Goal: Transaction & Acquisition: Purchase product/service

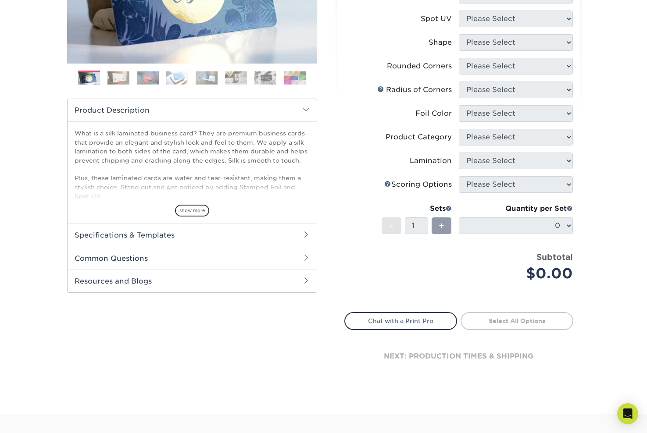
scroll to position [242, 0]
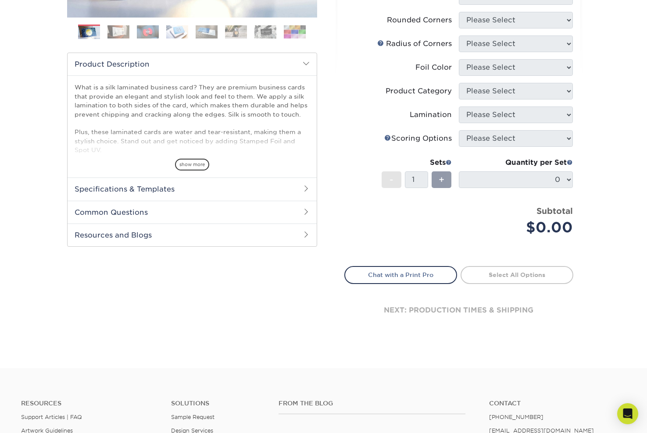
click at [213, 195] on h2 "Specifications & Templates" at bounding box center [192, 189] width 249 height 23
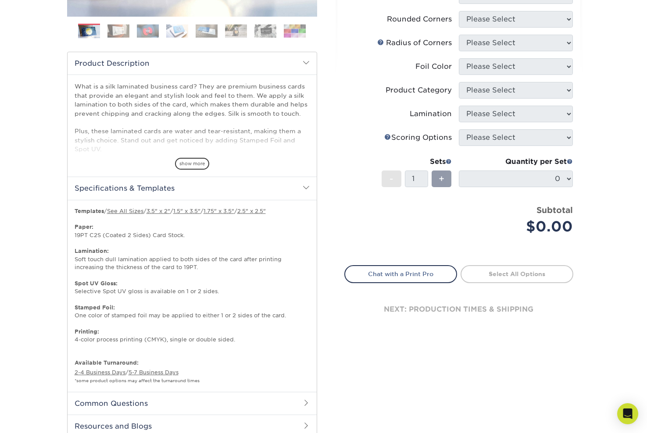
scroll to position [242, 0]
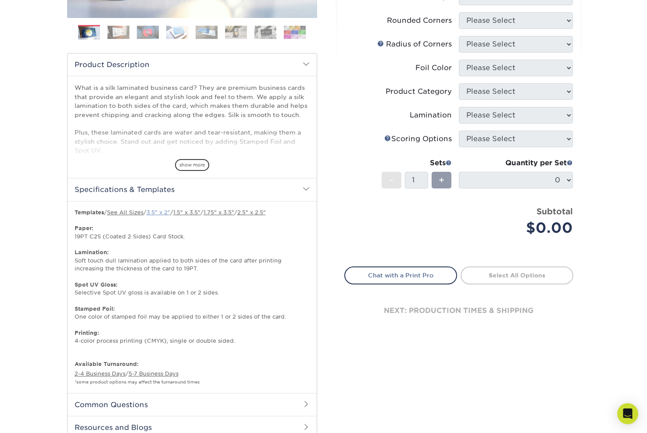
click at [164, 211] on link "3.5" x 2"" at bounding box center [158, 212] width 24 height 7
click at [436, 182] on div "+" at bounding box center [441, 180] width 20 height 17
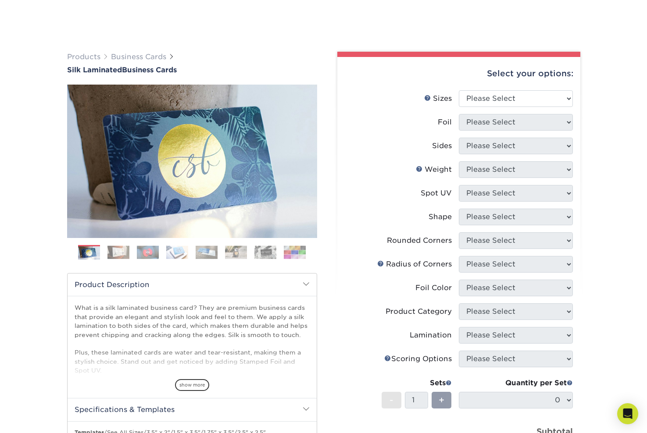
scroll to position [74, 0]
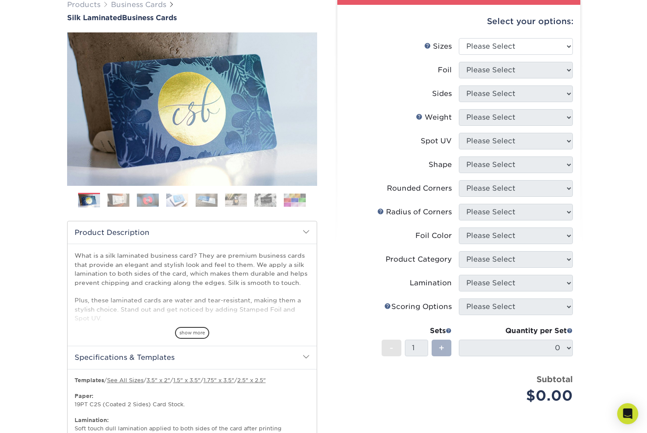
click at [441, 344] on span "+" at bounding box center [442, 348] width 6 height 13
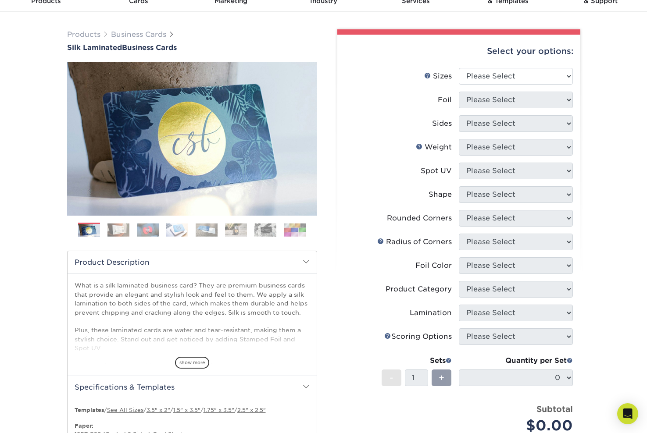
scroll to position [0, 0]
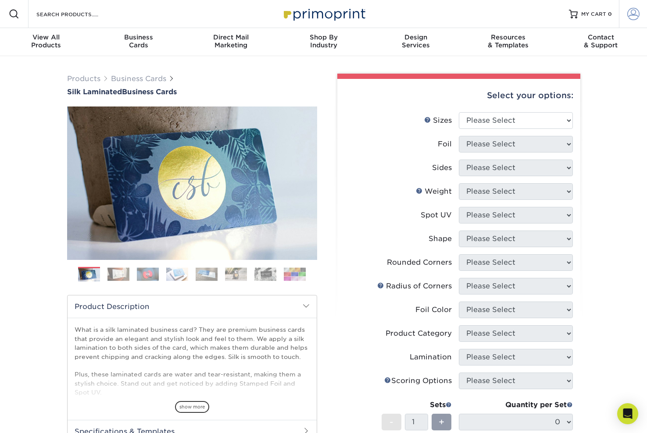
click at [639, 18] on link "Account" at bounding box center [633, 14] width 28 height 28
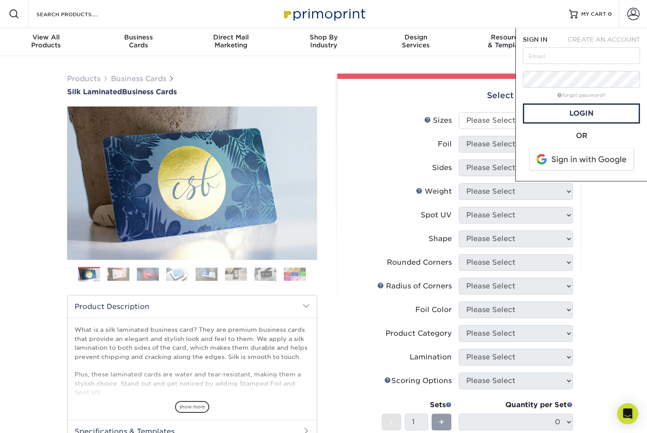
click at [602, 40] on span "CREATE AN ACCOUNT" at bounding box center [603, 39] width 72 height 7
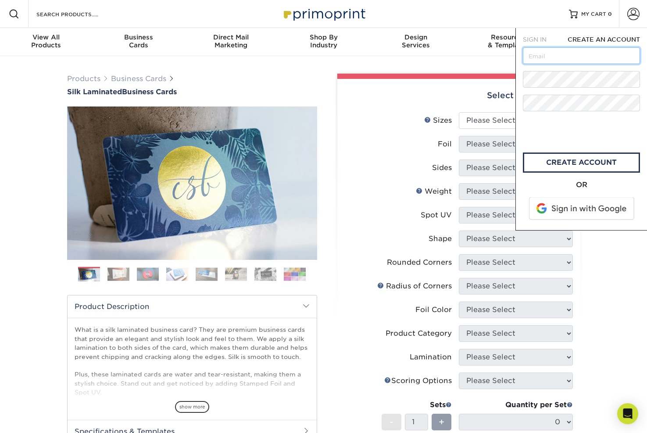
click at [577, 57] on input "text" at bounding box center [581, 55] width 117 height 17
type input "shane@paradisedevelopment.com"
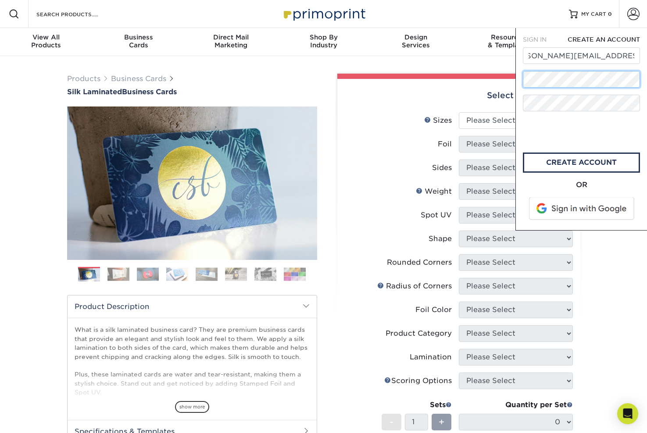
scroll to position [0, 0]
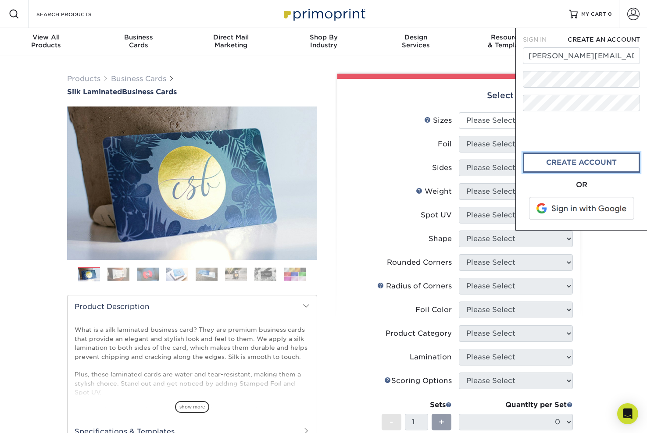
click at [580, 160] on link "create account" at bounding box center [581, 163] width 117 height 20
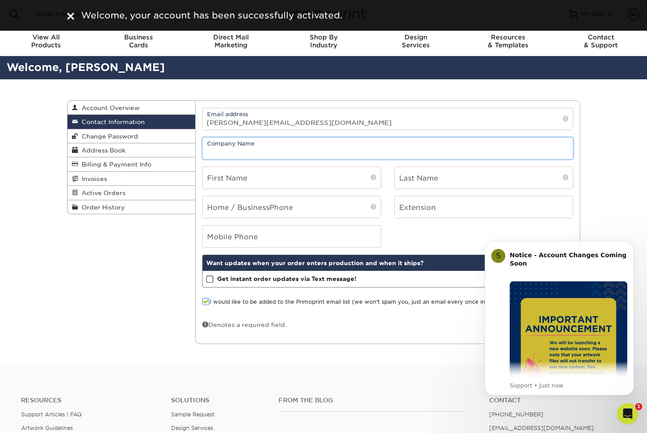
click at [284, 145] on input "text" at bounding box center [388, 148] width 370 height 21
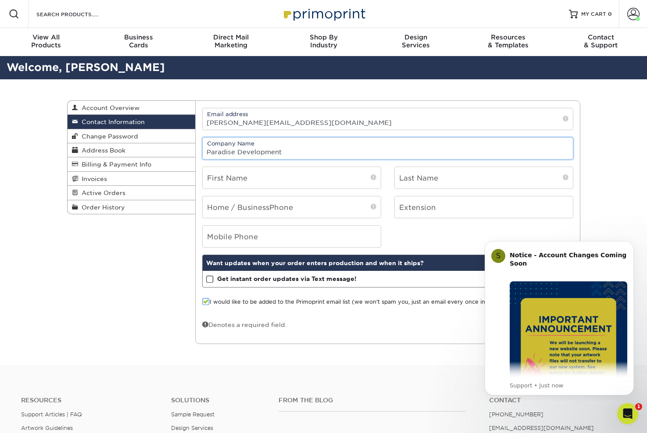
type input "Paradise Development"
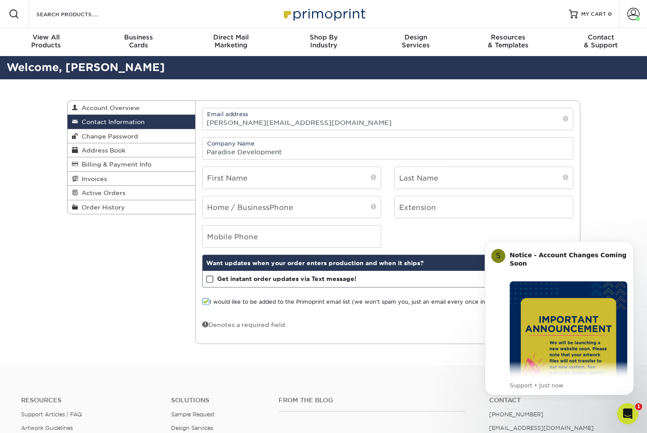
click at [175, 238] on div "Contact Information Account Overview Contact Information Change Password Addres…" at bounding box center [324, 222] width 526 height 286
click at [630, 246] on icon "Dismiss notification" at bounding box center [631, 243] width 5 height 5
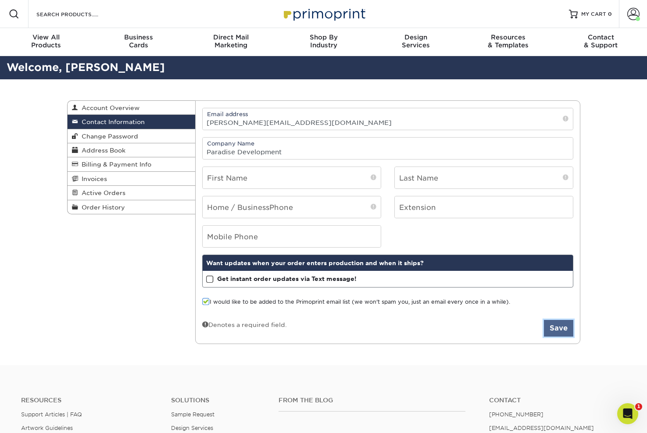
click at [552, 333] on button "Save" at bounding box center [558, 328] width 29 height 17
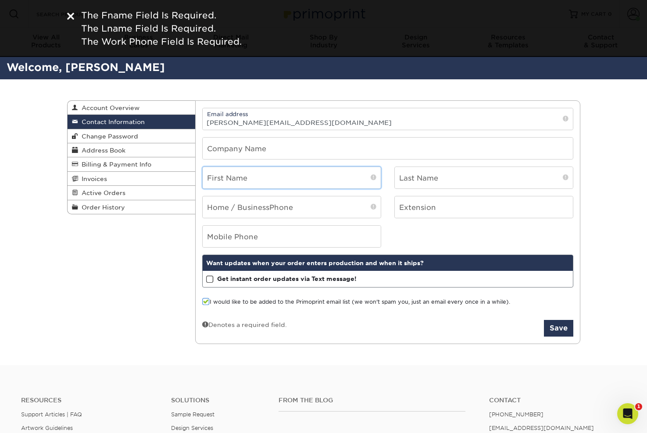
click at [222, 182] on input "text" at bounding box center [292, 177] width 178 height 21
type input "/"
type input "Shane"
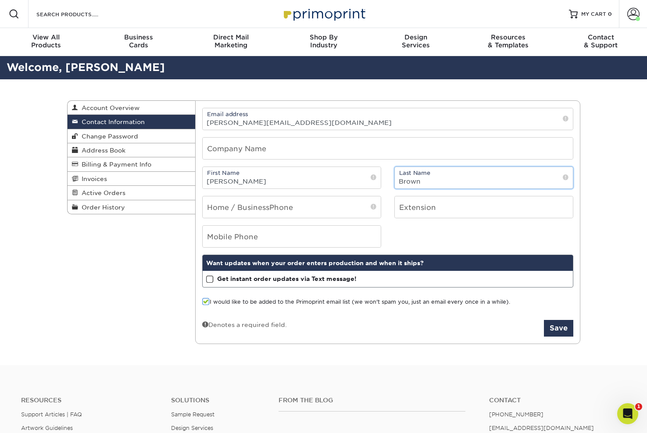
type input "Brown"
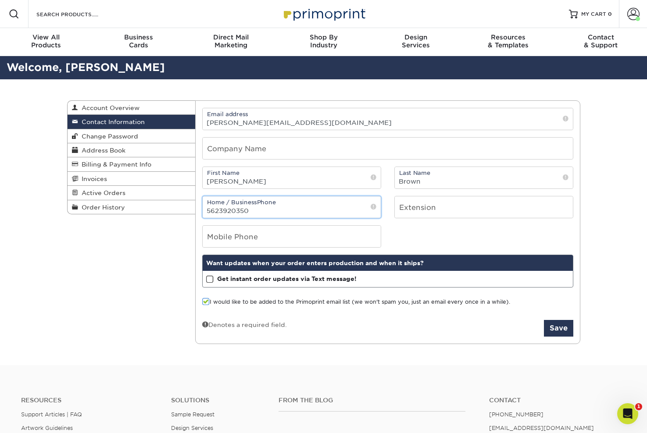
type input "5623920350"
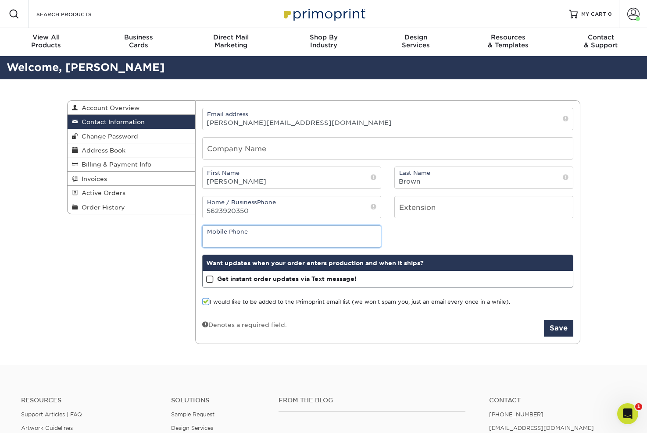
click at [278, 233] on input "tel" at bounding box center [292, 236] width 178 height 21
click at [563, 331] on button "Save" at bounding box center [558, 328] width 29 height 17
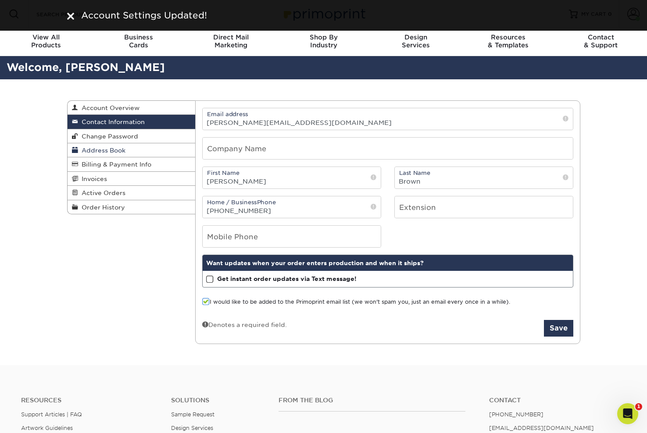
click at [107, 150] on span "Address Book" at bounding box center [101, 150] width 47 height 7
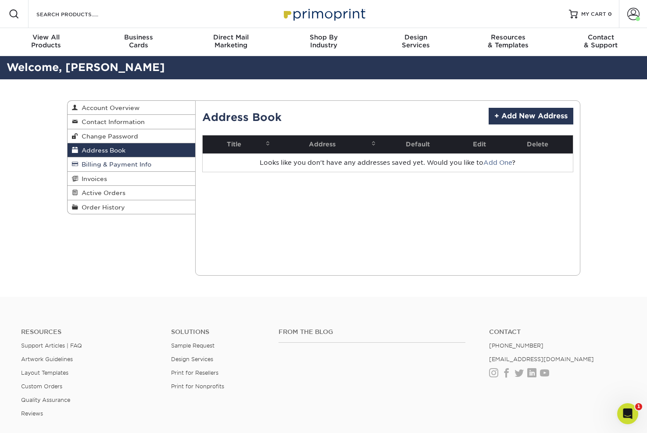
click at [144, 167] on span "Billing & Payment Info" at bounding box center [114, 164] width 73 height 7
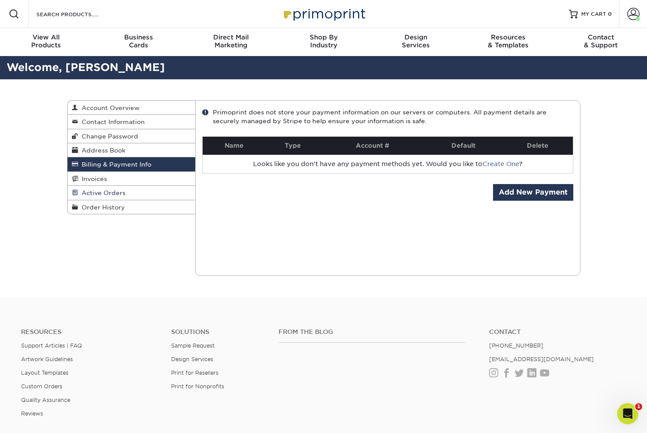
click at [127, 194] on link "Active Orders" at bounding box center [132, 193] width 128 height 14
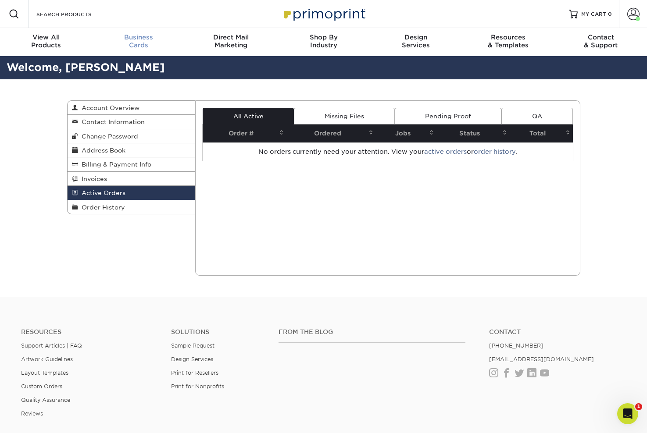
click at [140, 45] on div "Business Cards" at bounding box center [139, 41] width 93 height 16
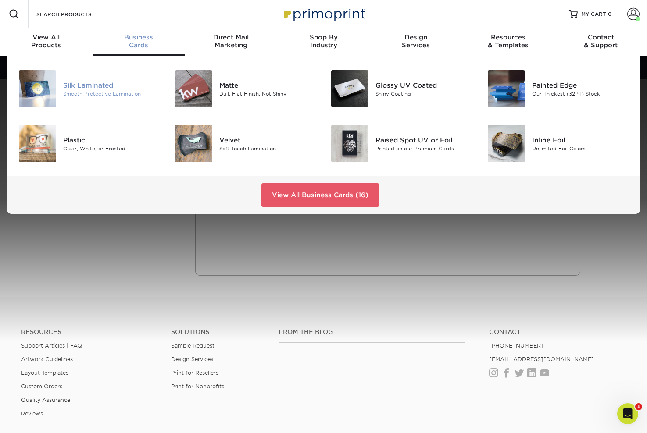
click at [64, 89] on div "Silk Laminated" at bounding box center [112, 85] width 98 height 10
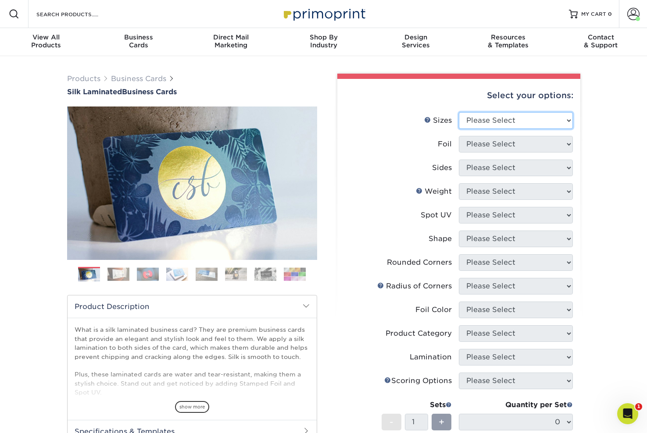
click at [545, 121] on select "Please Select 1.5" x 3.5" - Mini 1.75" x 3.5" - Mini 2" x 2" - Square 2" x 3" -…" at bounding box center [516, 120] width 114 height 17
select select "2.00x3.50"
click at [459, 112] on select "Please Select 1.5" x 3.5" - Mini 1.75" x 3.5" - Mini 2" x 2" - Square 2" x 3" -…" at bounding box center [516, 120] width 114 height 17
click at [510, 145] on select "Please Select Yes No" at bounding box center [516, 144] width 114 height 17
select select "0"
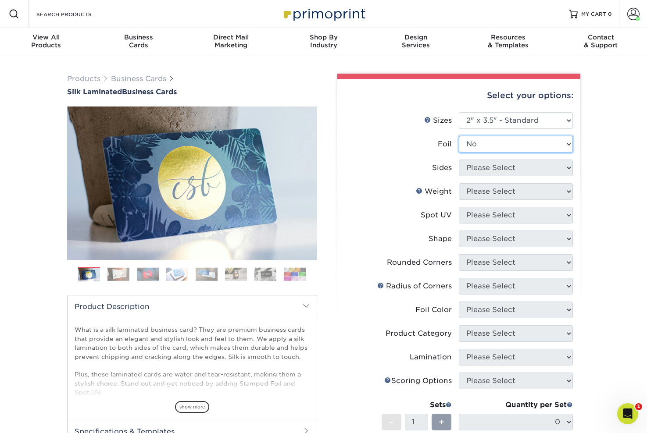
click at [459, 136] on select "Please Select Yes No" at bounding box center [516, 144] width 114 height 17
click at [539, 172] on select "Please Select Print Both Sides Print Front Only" at bounding box center [516, 168] width 114 height 17
select select "13abbda7-1d64-4f25-8bb2-c179b224825d"
click at [459, 160] on select "Please Select Print Both Sides Print Front Only" at bounding box center [516, 168] width 114 height 17
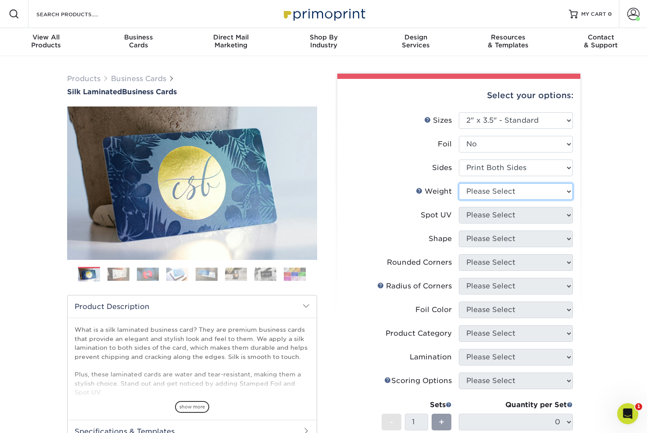
click at [548, 193] on select "Please Select 16PT" at bounding box center [516, 191] width 114 height 17
select select "16PT"
click at [459, 183] on select "Please Select 16PT" at bounding box center [516, 191] width 114 height 17
click at [549, 217] on select "Please Select No Spot UV Front and Back (Both Sides) Front Only Back Only" at bounding box center [516, 215] width 114 height 17
select select "3"
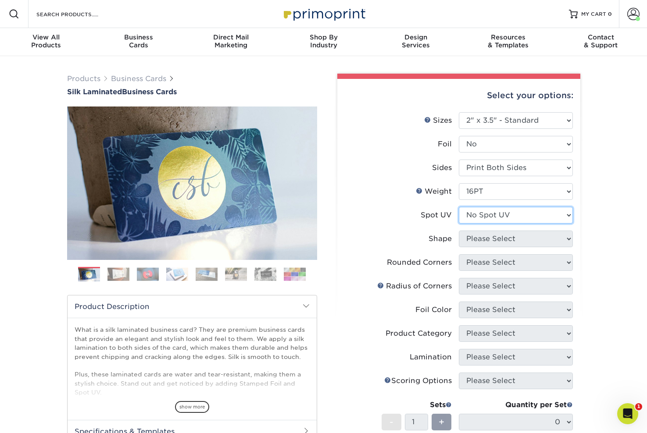
click at [459, 207] on select "Please Select No Spot UV Front and Back (Both Sides) Front Only Back Only" at bounding box center [516, 215] width 114 height 17
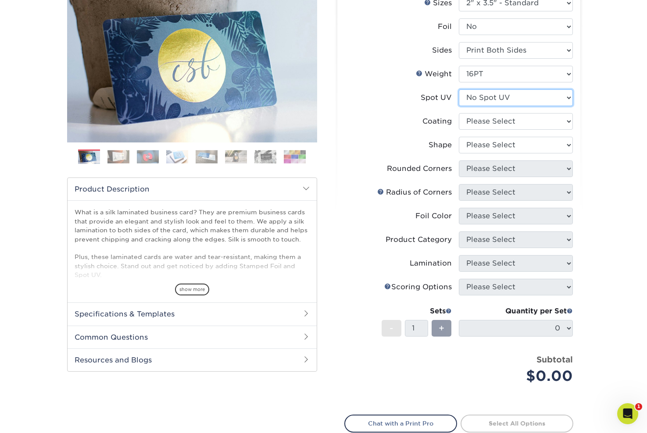
scroll to position [127, 0]
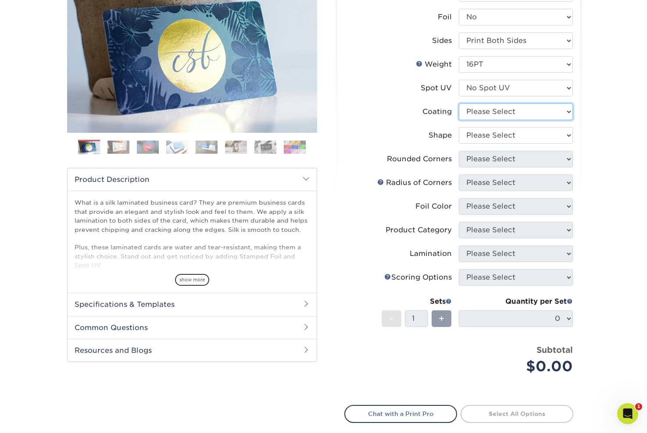
click at [526, 115] on select at bounding box center [516, 111] width 114 height 17
click at [549, 130] on select "Please Select Standard Oval" at bounding box center [516, 135] width 114 height 17
select select "standard"
click at [459, 127] on select "Please Select Standard Oval" at bounding box center [516, 135] width 114 height 17
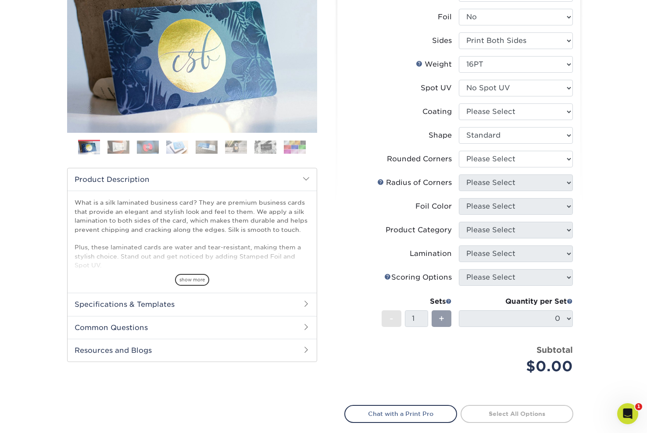
click at [614, 137] on div "Products Business Cards Silk Laminated Business Cards Previous Next" at bounding box center [323, 218] width 647 height 578
click at [546, 157] on select "Please Select Yes - Round 2 Corners Yes - Round 4 Corners No" at bounding box center [516, 159] width 114 height 17
click at [459, 151] on select "Please Select Yes - Round 2 Corners Yes - Round 4 Corners No" at bounding box center [516, 159] width 114 height 17
click at [522, 164] on select "Please Select Yes - Round 2 Corners Yes - Round 4 Corners No" at bounding box center [516, 159] width 114 height 17
click at [459, 151] on select "Please Select Yes - Round 2 Corners Yes - Round 4 Corners No" at bounding box center [516, 159] width 114 height 17
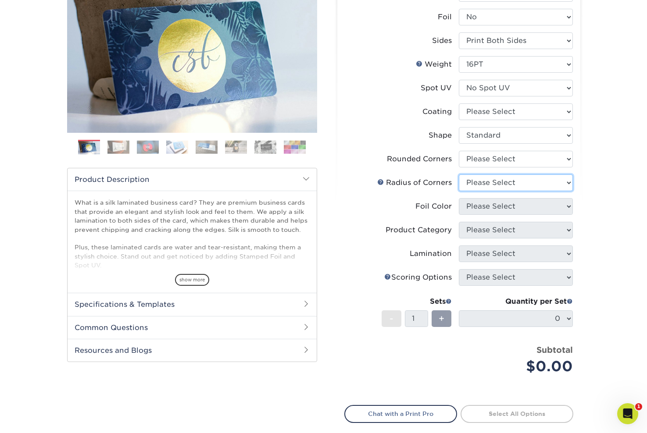
click at [514, 185] on select "Please Select" at bounding box center [516, 183] width 114 height 17
click at [497, 166] on select "Please Select Yes - Round 2 Corners Yes - Round 4 Corners No" at bounding box center [516, 159] width 114 height 17
click at [459, 151] on select "Please Select Yes - Round 2 Corners Yes - Round 4 Corners No" at bounding box center [516, 159] width 114 height 17
select select "-1"
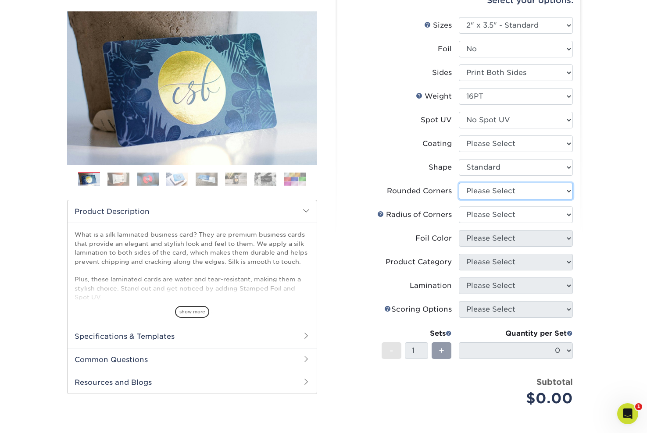
scroll to position [90, 0]
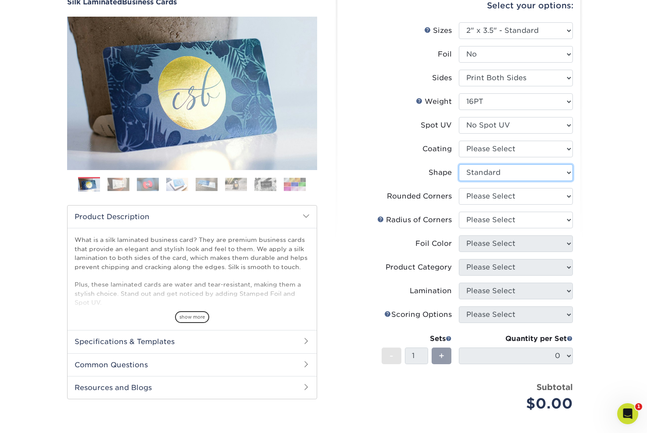
click at [520, 175] on select "Please Select Standard Oval" at bounding box center [516, 172] width 114 height 17
click at [459, 164] on select "Please Select Standard Oval" at bounding box center [516, 172] width 114 height 17
click at [513, 154] on select at bounding box center [516, 149] width 114 height 17
select select "3e7618de-abca-4bda-9f97-8b9129e913d8"
click at [459, 141] on select at bounding box center [516, 149] width 114 height 17
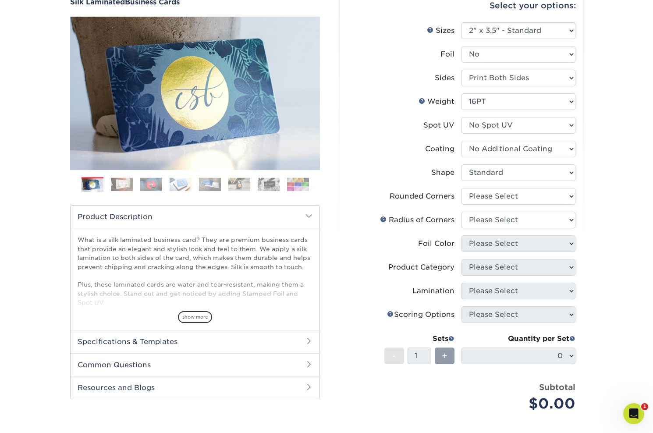
select select "-1"
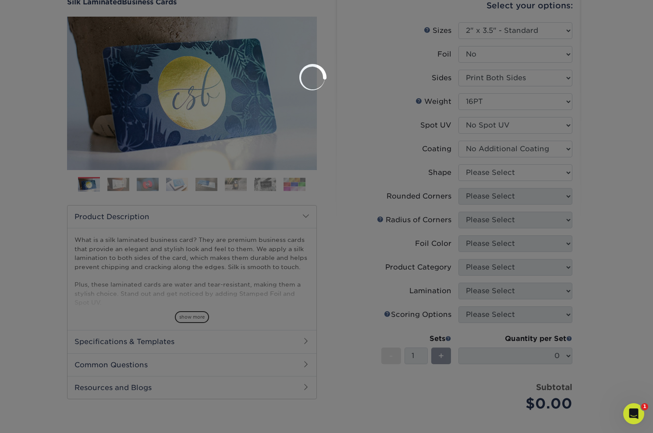
click at [599, 166] on div at bounding box center [326, 216] width 653 height 433
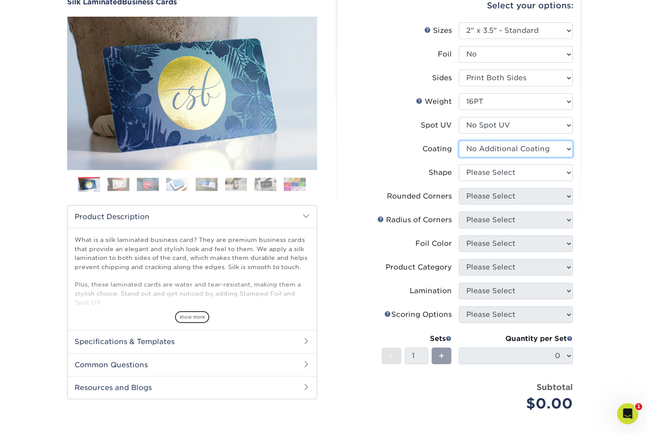
click at [484, 153] on select at bounding box center [516, 149] width 114 height 17
click at [459, 141] on select at bounding box center [516, 149] width 114 height 17
click at [483, 151] on select at bounding box center [516, 149] width 114 height 17
click at [459, 141] on select at bounding box center [516, 149] width 114 height 17
click at [510, 153] on select at bounding box center [516, 149] width 114 height 17
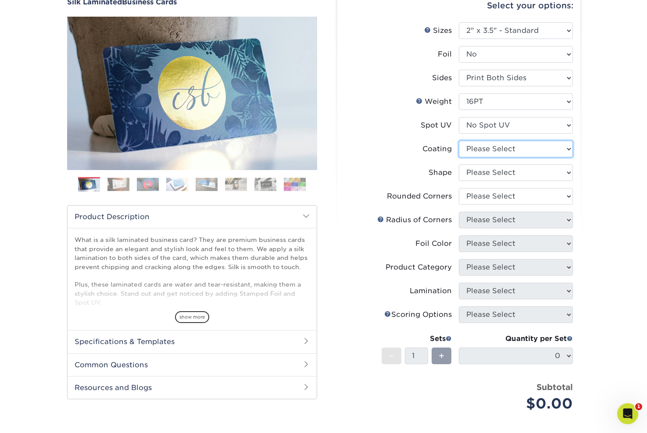
select select "3e7618de-abca-4bda-9f97-8b9129e913d8"
click at [459, 141] on select at bounding box center [516, 149] width 114 height 17
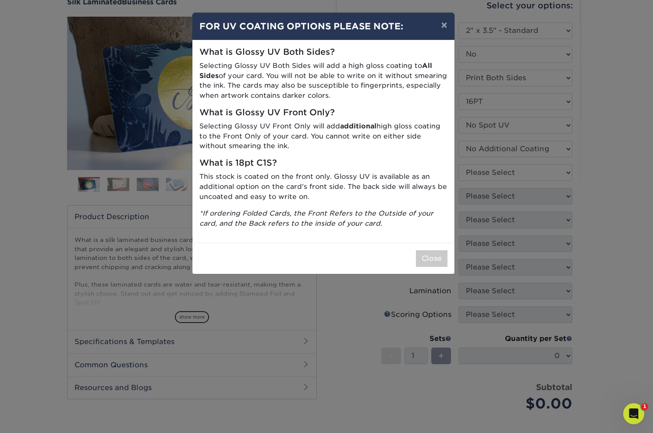
click at [424, 247] on div "Close" at bounding box center [324, 258] width 262 height 31
click at [439, 255] on button "Close" at bounding box center [432, 258] width 32 height 17
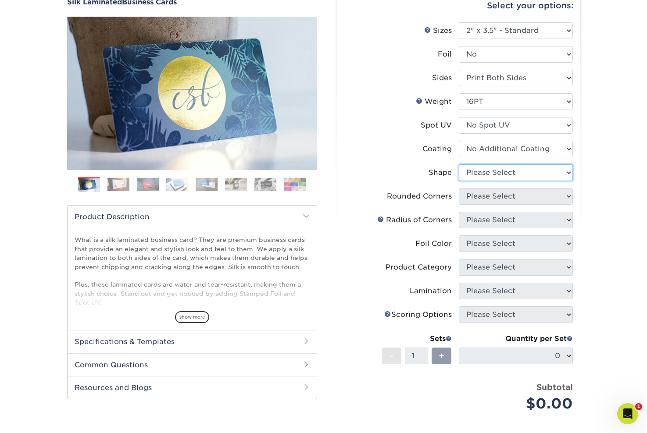
click at [525, 174] on select "Please Select Standard Oval" at bounding box center [516, 172] width 114 height 17
select select "standard"
click at [459, 164] on select "Please Select Standard Oval" at bounding box center [516, 172] width 114 height 17
click at [549, 194] on select "Please Select Yes - Round 2 Corners Yes - Round 4 Corners No" at bounding box center [516, 196] width 114 height 17
select select "7672df9e-0e0a-464d-8e1f-920c575e4da3"
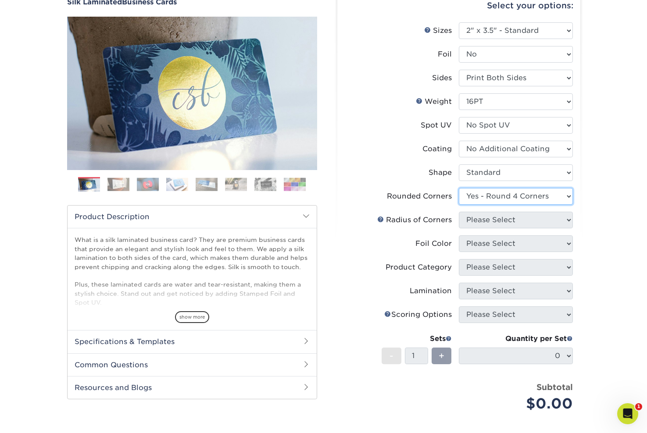
click at [459, 188] on select "Please Select Yes - Round 2 Corners Yes - Round 4 Corners No" at bounding box center [516, 196] width 114 height 17
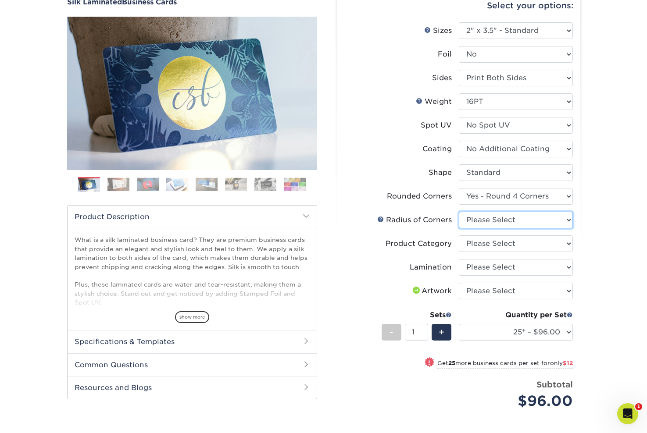
click at [539, 224] on select "Please Select Rounded 1/8" Rounded 1/4"" at bounding box center [516, 220] width 114 height 17
select select "479fbfe7-6a0c-4895-8c9a-81739b7486c9"
click at [459, 212] on select "Please Select Rounded 1/8" Rounded 1/4"" at bounding box center [516, 220] width 114 height 17
click at [521, 248] on select "Please Select Business Cards" at bounding box center [516, 243] width 114 height 17
select select "3b5148f1-0588-4f88-a218-97bcfdce65c1"
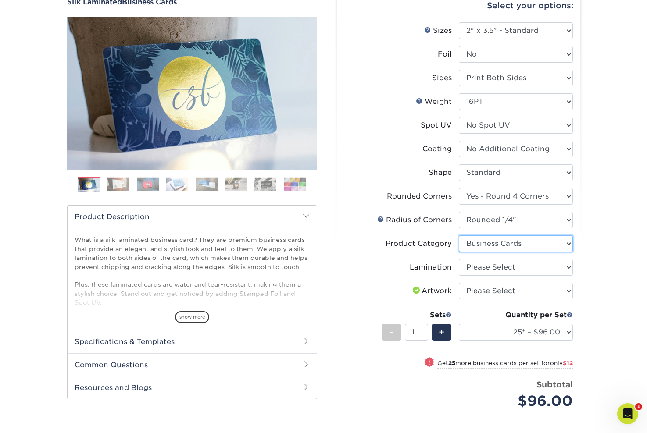
click at [459, 235] on select "Please Select Business Cards" at bounding box center [516, 243] width 114 height 17
click at [535, 266] on select "Please Select Silk" at bounding box center [516, 267] width 114 height 17
select select "ccacb42f-45f7-42d3-bbd3-7c8421cf37f0"
click at [459, 259] on select "Please Select Silk" at bounding box center [516, 267] width 114 height 17
click at [549, 285] on select "Please Select I will upload files I need a design - $100" at bounding box center [516, 291] width 114 height 17
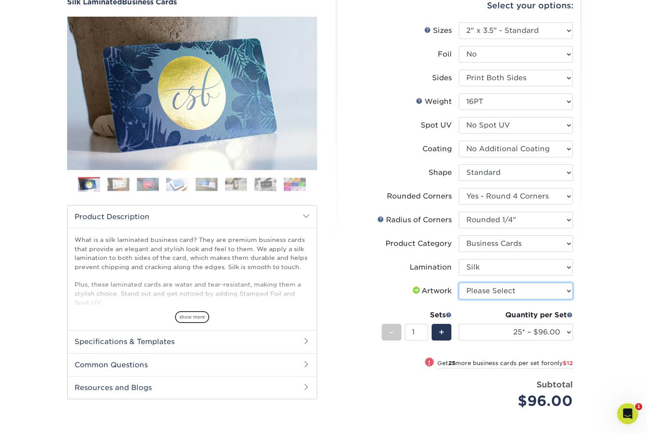
select select "upload"
click at [459, 283] on select "Please Select I will upload files I need a design - $100" at bounding box center [516, 291] width 114 height 17
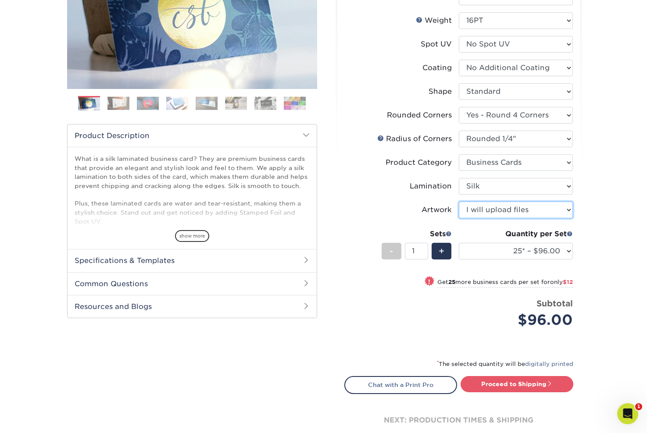
scroll to position [193, 0]
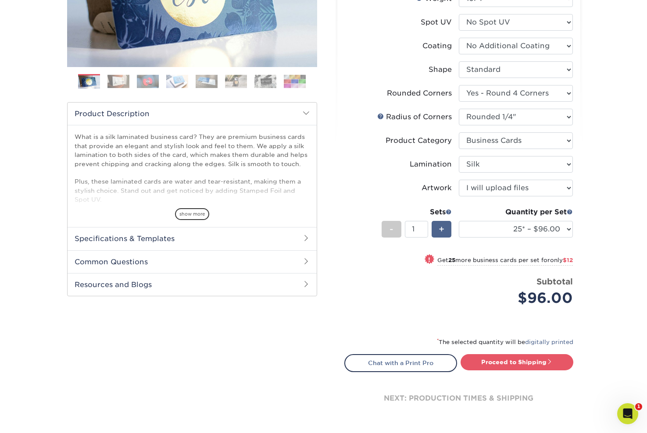
click at [439, 232] on span "+" at bounding box center [442, 229] width 6 height 13
type input "2"
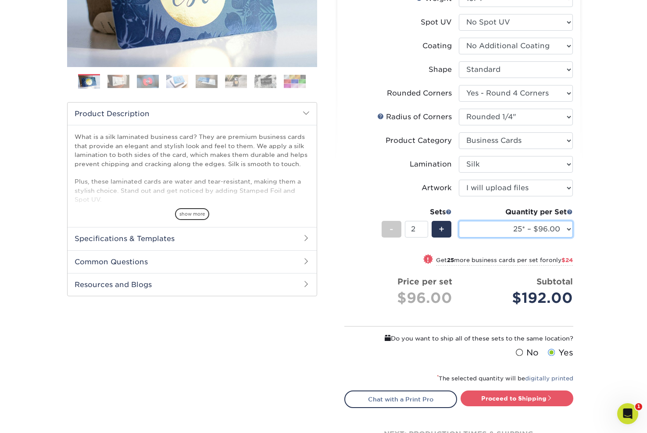
click at [553, 229] on select "25* – $96.00 50* – $108.00 75* – $120.00 100* – $128.00 250* – $136.00 500 – $1…" at bounding box center [516, 229] width 114 height 17
select select "1000 – $156.00"
click at [459, 221] on select "25* – $96.00 50* – $108.00 75* – $120.00 100* – $128.00 250* – $136.00 500 – $1…" at bounding box center [516, 229] width 114 height 17
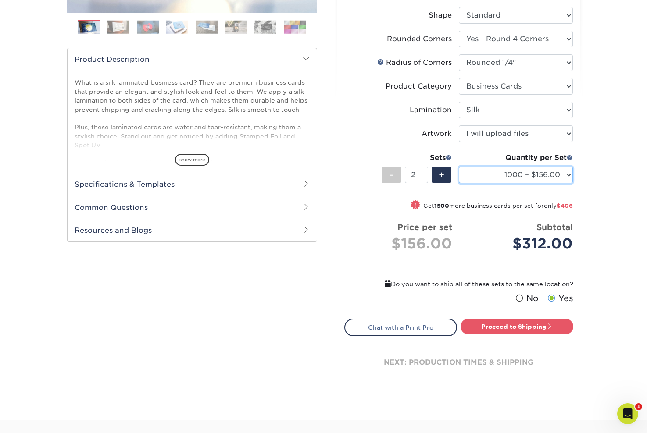
scroll to position [246, 0]
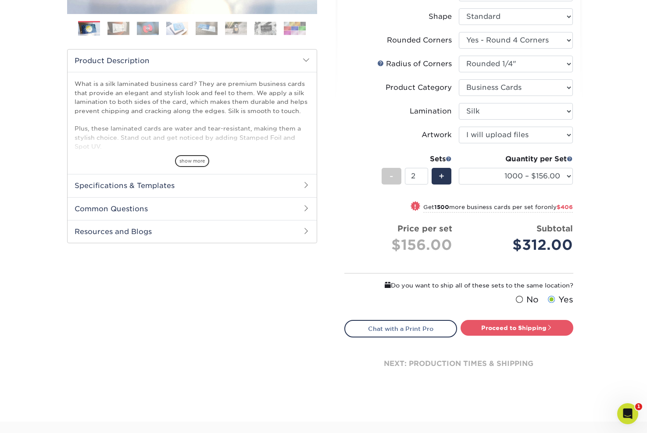
click at [521, 299] on span at bounding box center [518, 300] width 7 height 8
click at [0, 0] on input "No" at bounding box center [0, 0] width 0 height 0
click at [552, 328] on span at bounding box center [549, 327] width 6 height 6
type input "Set 1"
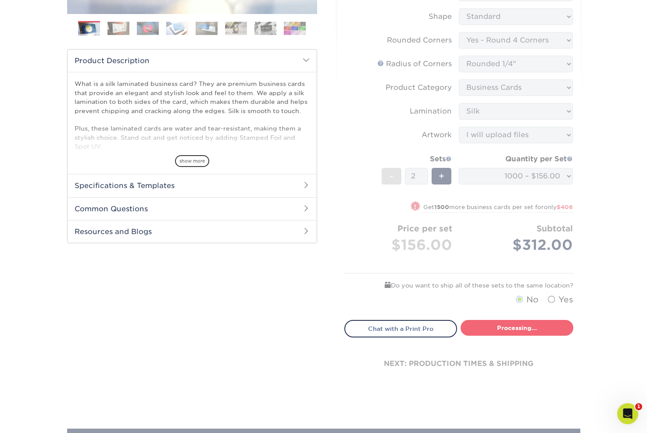
select select "91acc967-e865-41c5-a9f5-fc4e1b1f6724"
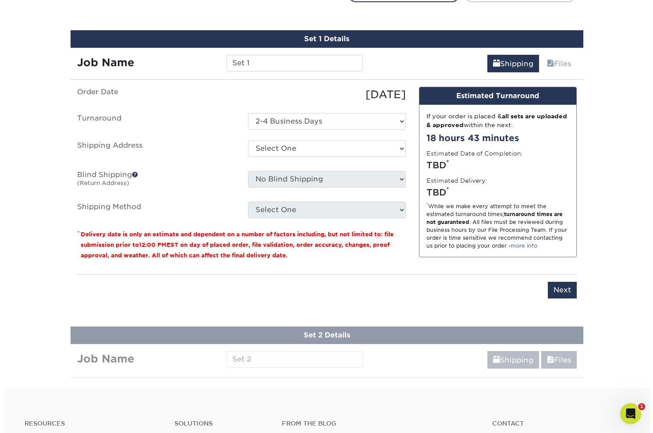
scroll to position [589, 0]
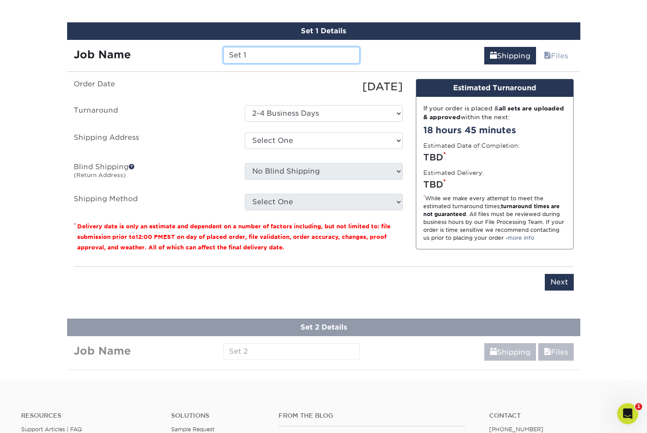
click at [275, 55] on input "Set 1" at bounding box center [291, 55] width 136 height 17
drag, startPoint x: 275, startPoint y: 55, endPoint x: 192, endPoint y: 59, distance: 83.0
click at [193, 59] on div "Job Name Set 1" at bounding box center [216, 55] width 299 height 17
click at [254, 57] on input "Set 1" at bounding box center [291, 55] width 136 height 17
type input "S"
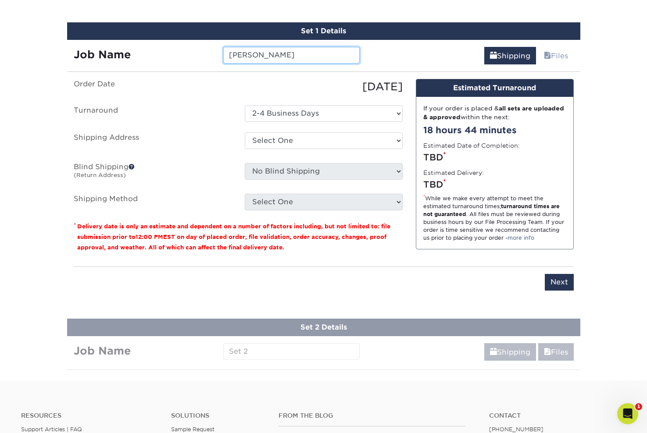
type input "Tony"
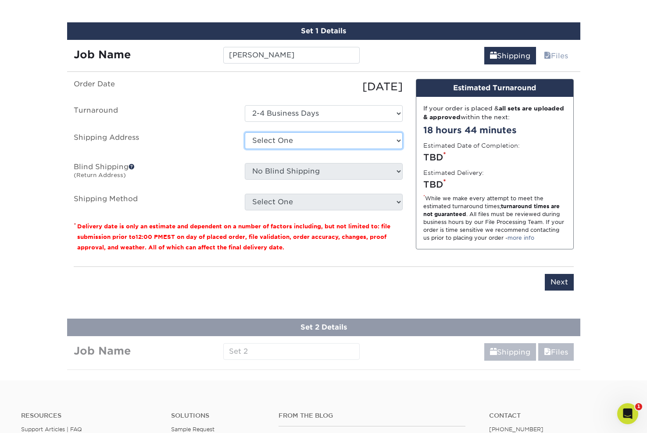
click at [302, 141] on select "Select One + Add New Address" at bounding box center [324, 140] width 158 height 17
select select "newaddress"
click at [245, 132] on select "Select One + Add New Address" at bounding box center [324, 140] width 158 height 17
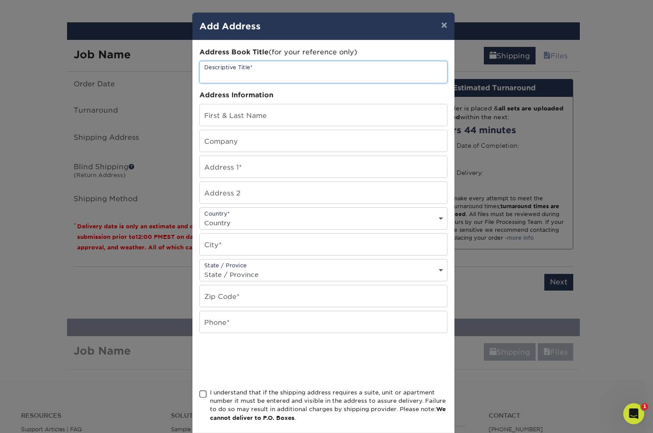
click at [264, 71] on input "text" at bounding box center [323, 71] width 247 height 21
type input "[PERSON_NAME]'s Address"
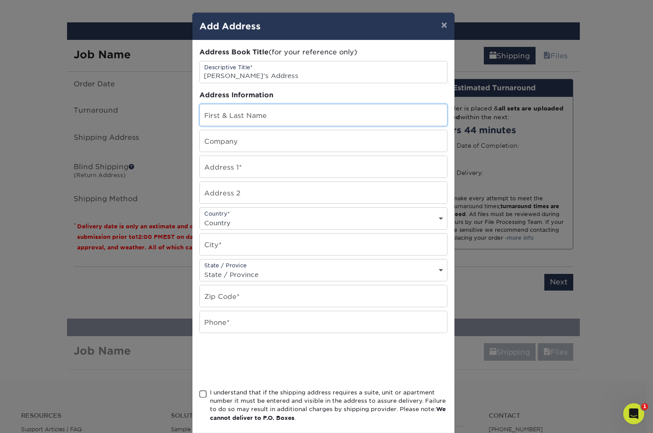
click at [259, 115] on input "text" at bounding box center [323, 114] width 247 height 21
type input "[PERSON_NAME]"
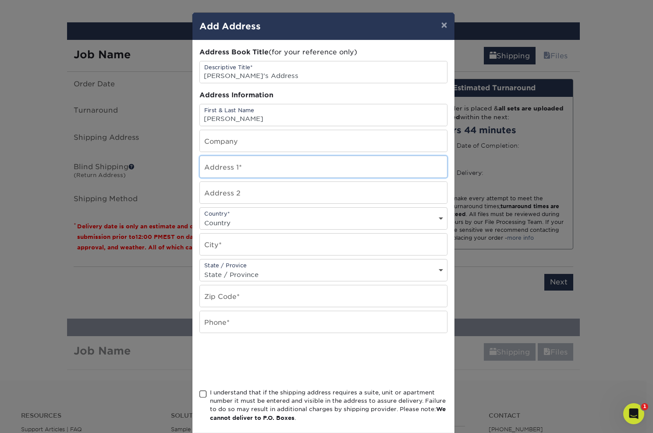
click at [267, 165] on input "text" at bounding box center [323, 166] width 247 height 21
type input "12072 Emrys Avenue"
click at [246, 214] on div "Country* Country United States Canada ----------------------------- Afghanistan…" at bounding box center [324, 218] width 248 height 22
click at [251, 218] on select "Country United States Canada ----------------------------- Afghanistan Albania …" at bounding box center [323, 223] width 247 height 13
select select "US"
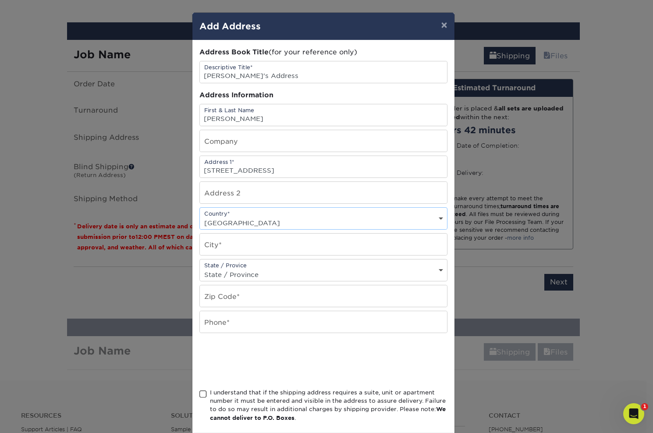
click at [200, 217] on select "Country United States Canada ----------------------------- Afghanistan Albania …" at bounding box center [323, 223] width 247 height 13
click at [257, 242] on input "text" at bounding box center [323, 244] width 247 height 21
type input "Garden Grove"
click at [267, 271] on select "State / Province Alabama Alaska Arizona Arkansas California Colorado Connecticu…" at bounding box center [323, 274] width 247 height 13
select select "CA"
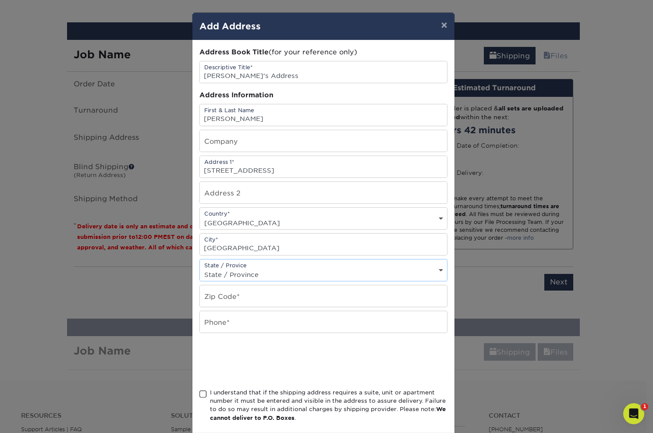
click at [200, 268] on select "State / Province Alabama Alaska Arizona Arkansas California Colorado Connecticu…" at bounding box center [323, 274] width 247 height 13
click at [260, 293] on input "text" at bounding box center [323, 295] width 247 height 21
type input "92840"
click at [263, 323] on input "text" at bounding box center [323, 321] width 247 height 21
type input "5623920350"
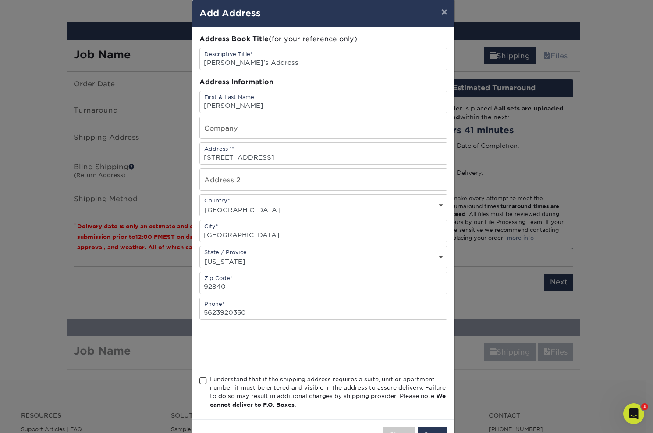
scroll to position [14, 0]
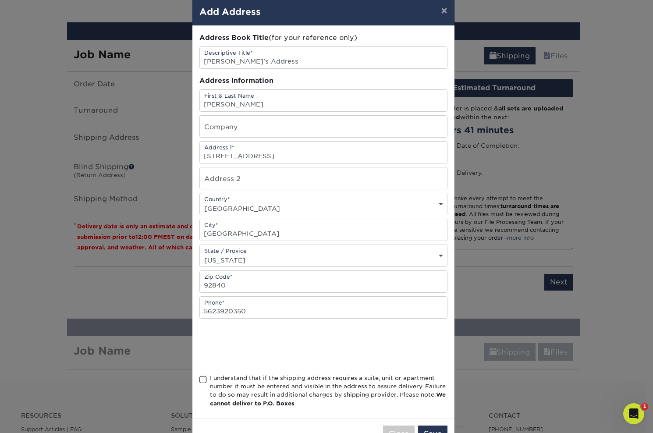
click at [200, 376] on span at bounding box center [203, 380] width 7 height 8
click at [0, 0] on input "I understand that if the shipping address requires a suite, unit or apartment n…" at bounding box center [0, 0] width 0 height 0
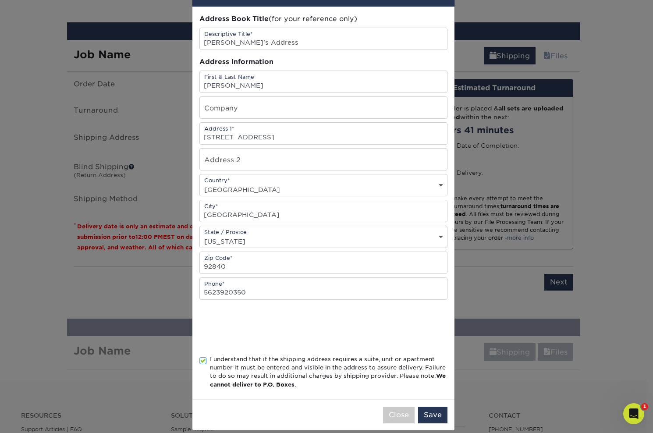
scroll to position [43, 0]
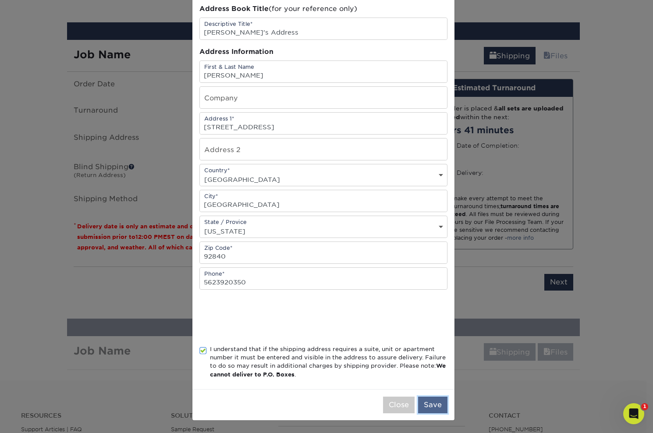
click at [431, 401] on button "Save" at bounding box center [432, 405] width 29 height 17
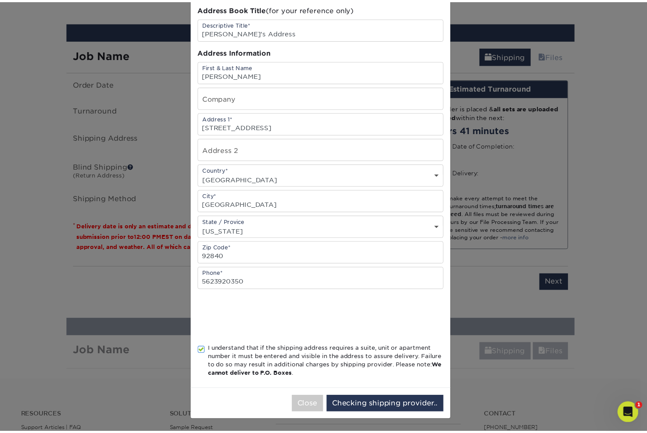
scroll to position [0, 0]
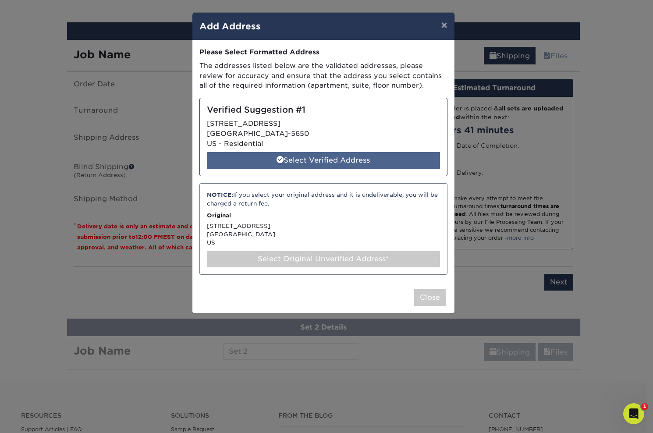
click at [313, 159] on div "Select Verified Address" at bounding box center [323, 160] width 233 height 17
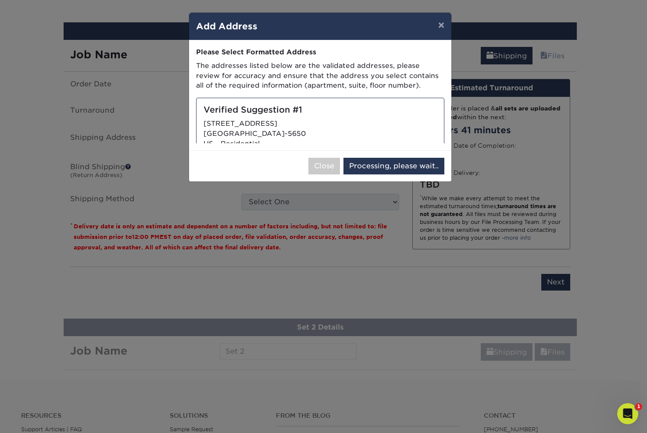
select select "286410"
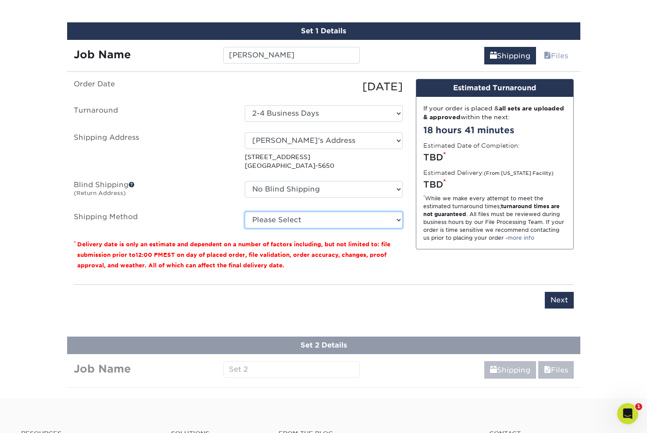
click at [328, 218] on select "Please Select Ground Shipping (+$8.96) 3 Day Shipping Service (+$20.04) 2 Day A…" at bounding box center [324, 220] width 158 height 17
select select "01"
click at [245, 212] on select "Please Select Ground Shipping (+$8.96) 3 Day Shipping Service (+$20.04) 2 Day A…" at bounding box center [324, 220] width 158 height 17
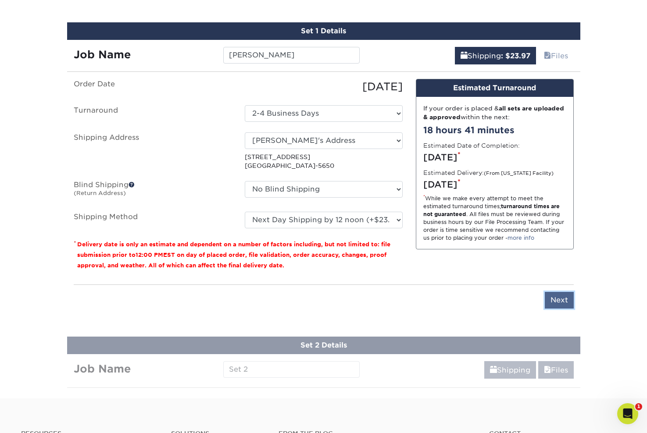
click at [554, 301] on input "Next" at bounding box center [559, 300] width 29 height 17
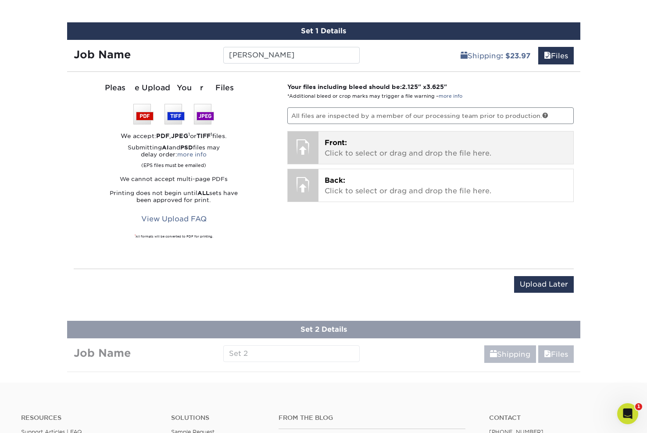
click at [385, 157] on p "Front: Click to select or drag and drop the file here." at bounding box center [445, 148] width 242 height 21
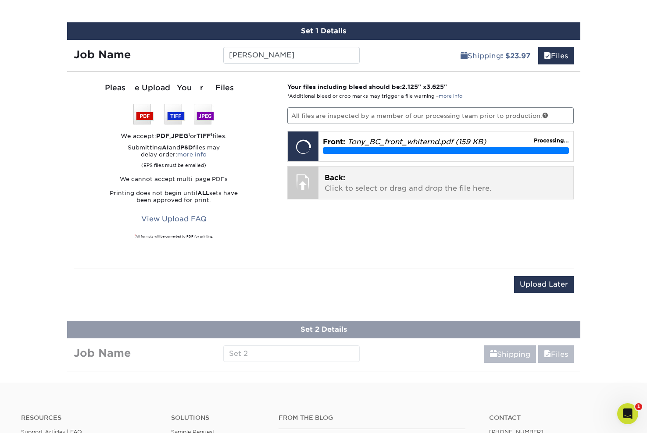
click at [392, 186] on p "Back: Click to select or drag and drop the file here." at bounding box center [445, 183] width 242 height 21
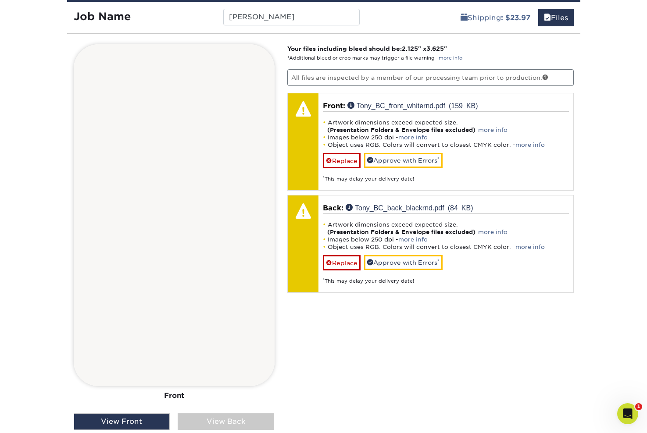
scroll to position [627, 0]
click at [235, 417] on div "View Back" at bounding box center [226, 422] width 96 height 17
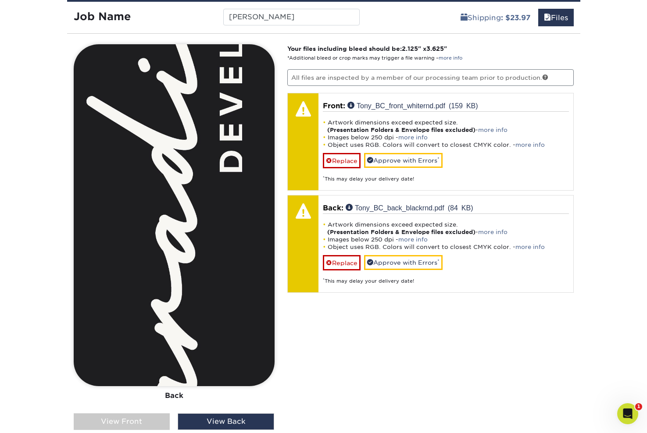
click at [150, 416] on div "View Front" at bounding box center [122, 422] width 96 height 17
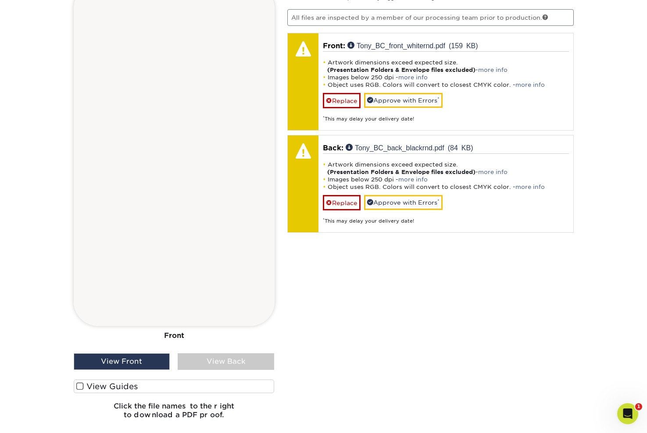
scroll to position [704, 0]
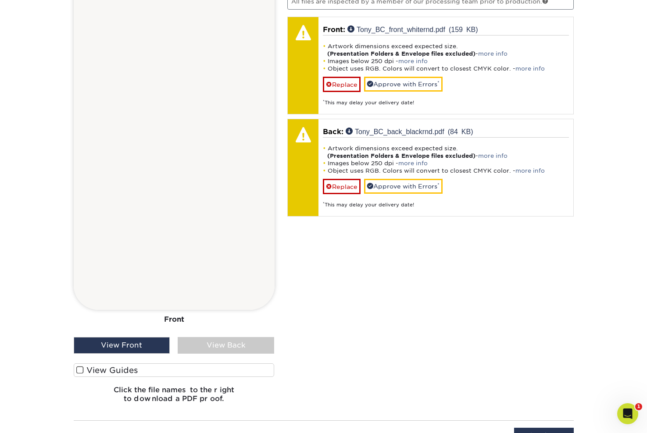
click at [248, 344] on div "View Back" at bounding box center [226, 345] width 96 height 17
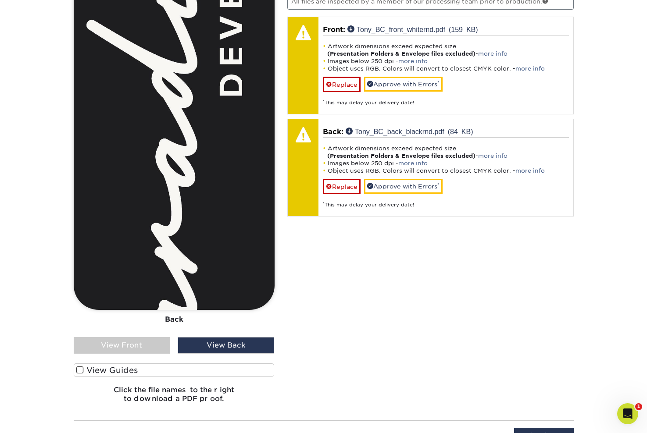
click at [83, 369] on span at bounding box center [79, 370] width 7 height 8
click at [0, 0] on input "View Guides" at bounding box center [0, 0] width 0 height 0
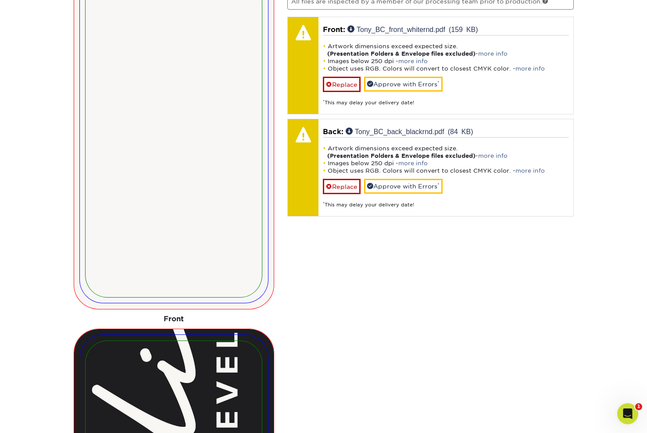
scroll to position [1063, 0]
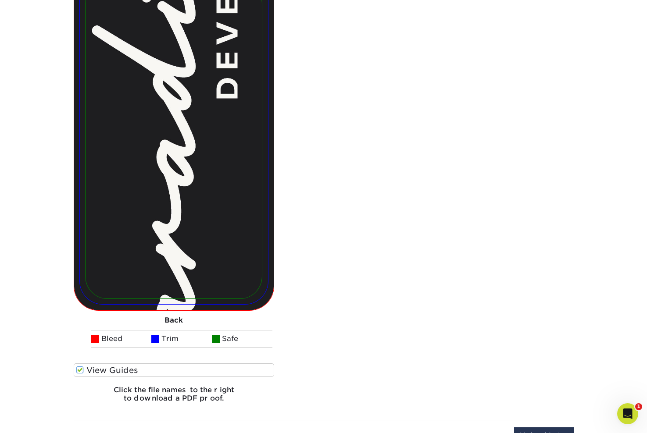
click at [88, 368] on label "View Guides" at bounding box center [174, 371] width 201 height 14
click at [0, 0] on input "View Guides" at bounding box center [0, 0] width 0 height 0
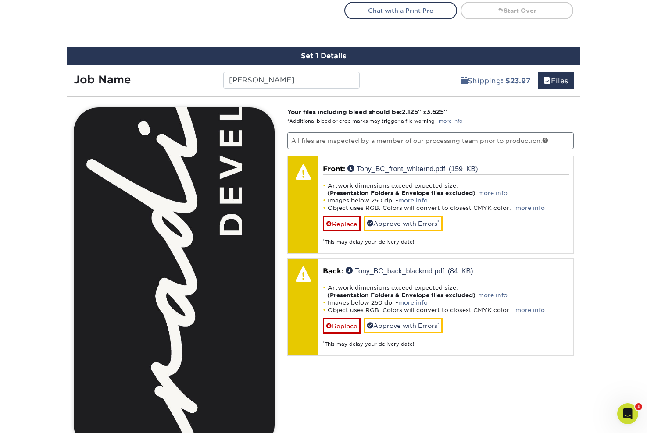
scroll to position [571, 0]
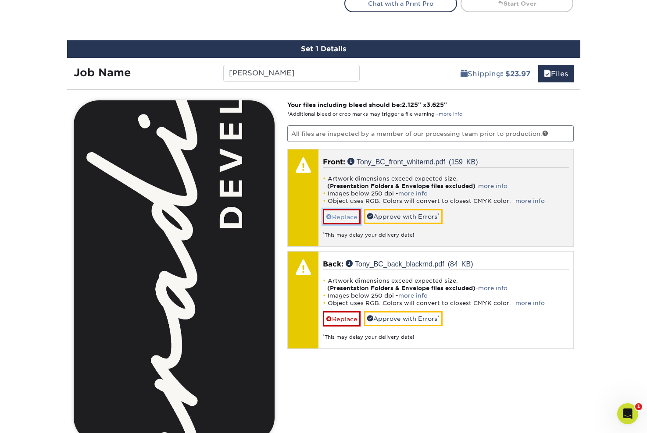
click at [346, 214] on link "Replace" at bounding box center [342, 216] width 38 height 15
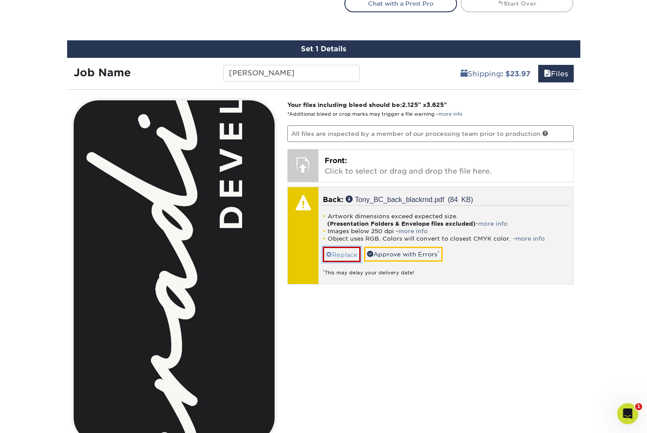
click at [356, 251] on link "Replace" at bounding box center [342, 254] width 38 height 15
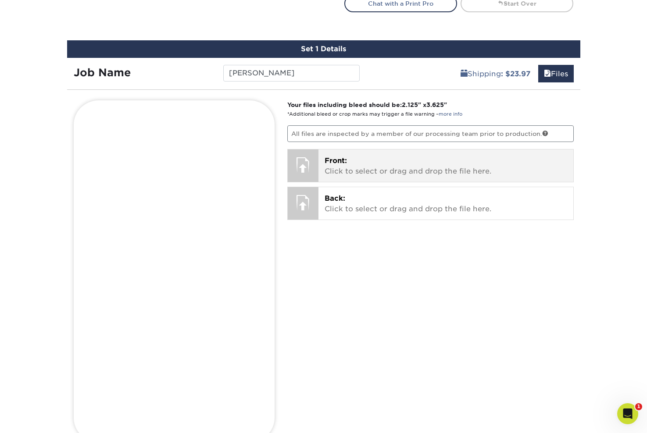
click at [399, 170] on p "Front: Click to select or drag and drop the file here." at bounding box center [445, 166] width 242 height 21
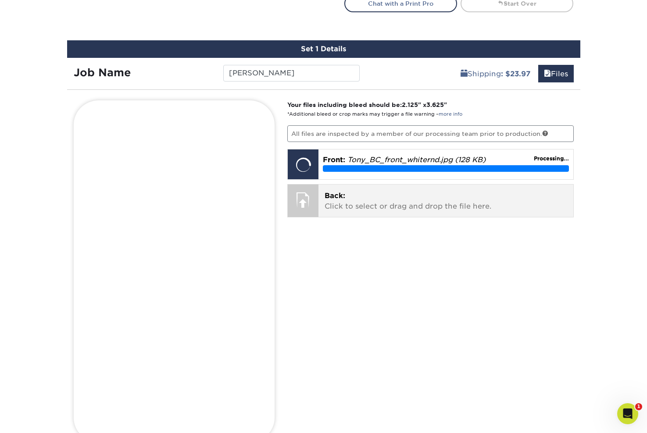
click at [393, 202] on p "Back: Click to select or drag and drop the file here." at bounding box center [445, 201] width 242 height 21
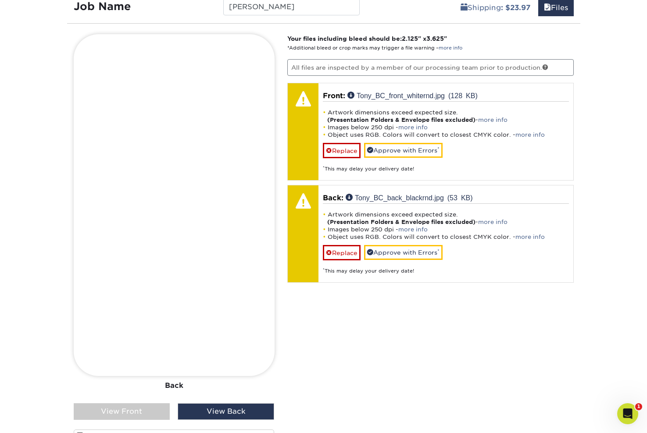
scroll to position [645, 0]
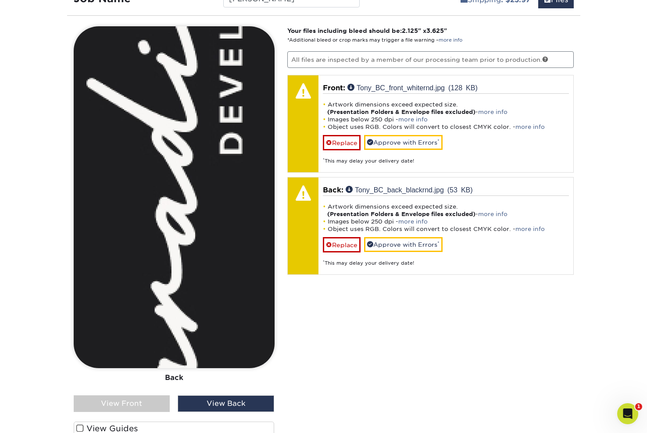
click at [146, 404] on div "View Front" at bounding box center [122, 404] width 96 height 17
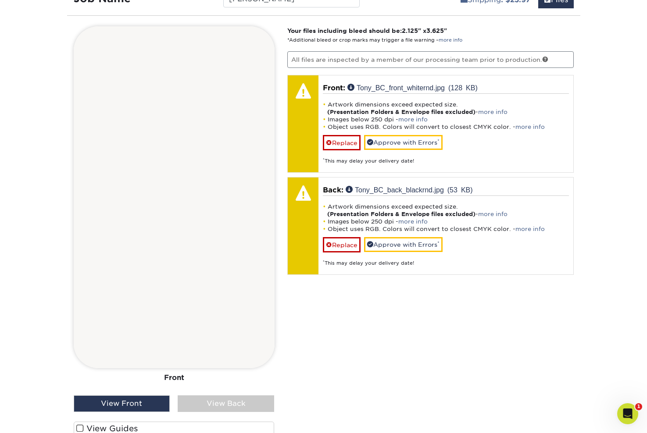
click at [213, 408] on div "View Back" at bounding box center [226, 404] width 96 height 17
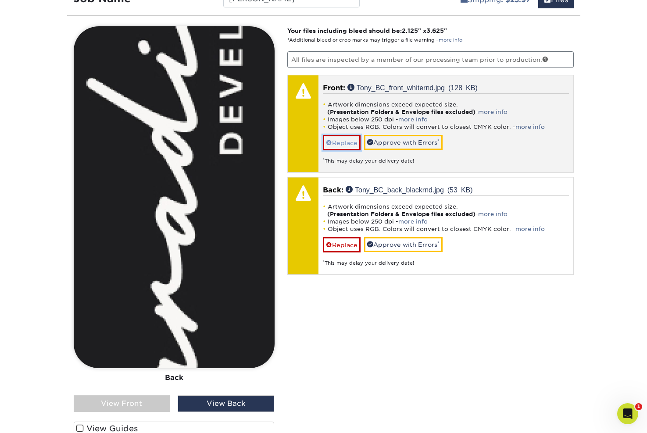
click at [329, 139] on link "Replace" at bounding box center [342, 142] width 38 height 15
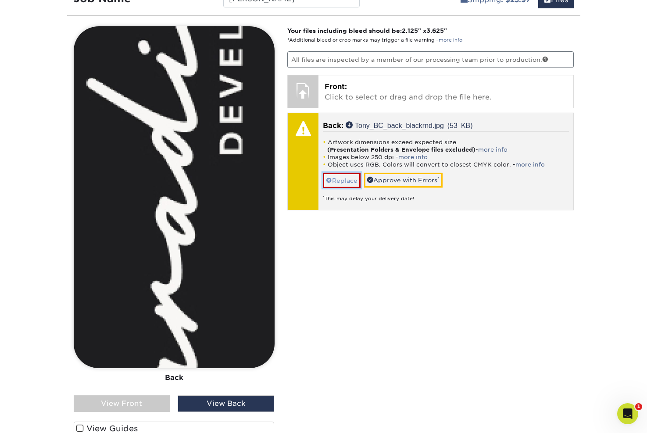
click at [344, 176] on link "Replace" at bounding box center [342, 180] width 38 height 15
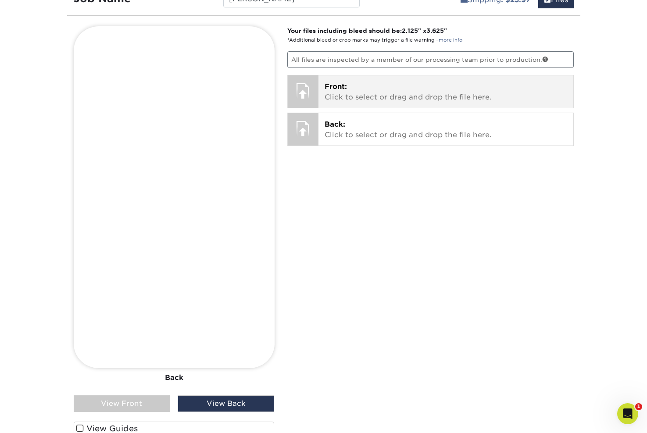
click at [390, 90] on p "Front: Click to select or drag and drop the file here." at bounding box center [445, 92] width 242 height 21
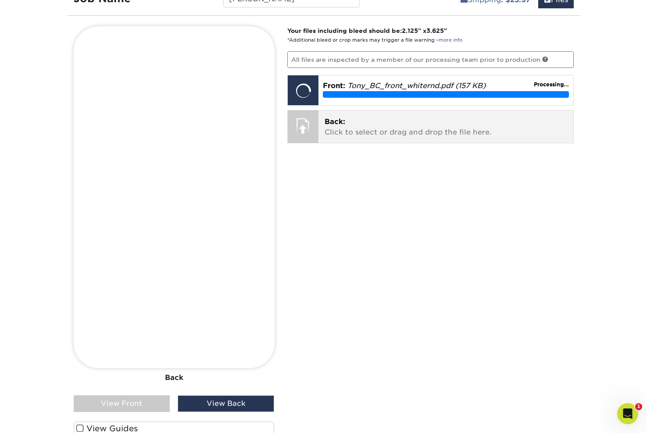
click at [373, 134] on p "Back: Click to select or drag and drop the file here." at bounding box center [445, 127] width 242 height 21
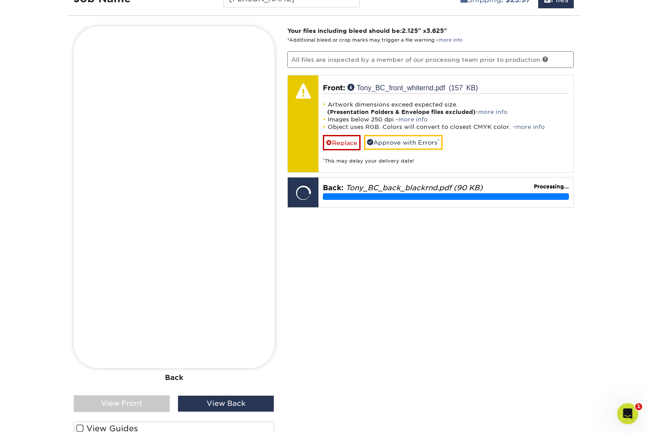
click at [134, 410] on div "View Front" at bounding box center [122, 404] width 96 height 17
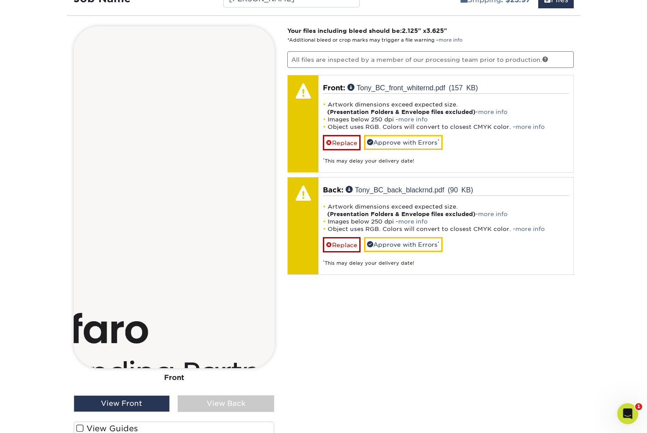
click at [236, 404] on div "View Back" at bounding box center [226, 404] width 96 height 17
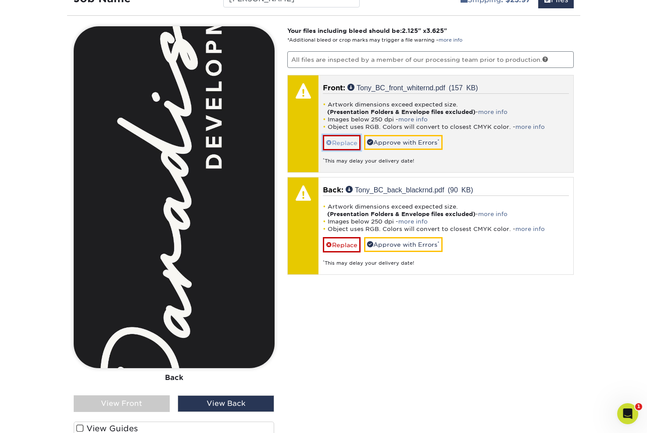
click at [336, 136] on link "Replace" at bounding box center [342, 142] width 38 height 15
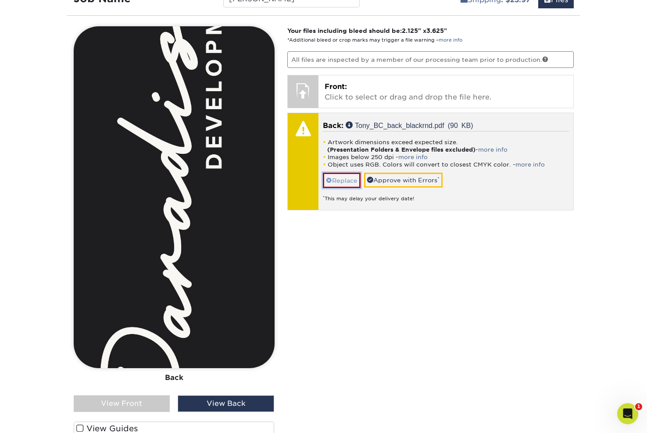
click at [342, 179] on link "Replace" at bounding box center [342, 180] width 38 height 15
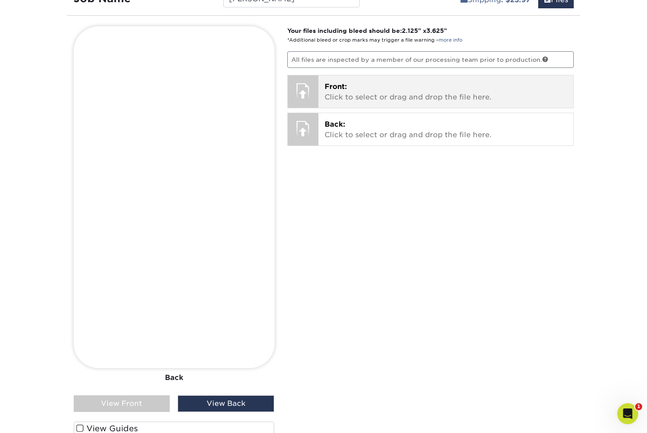
click at [385, 93] on p "Front: Click to select or drag and drop the file here." at bounding box center [445, 92] width 242 height 21
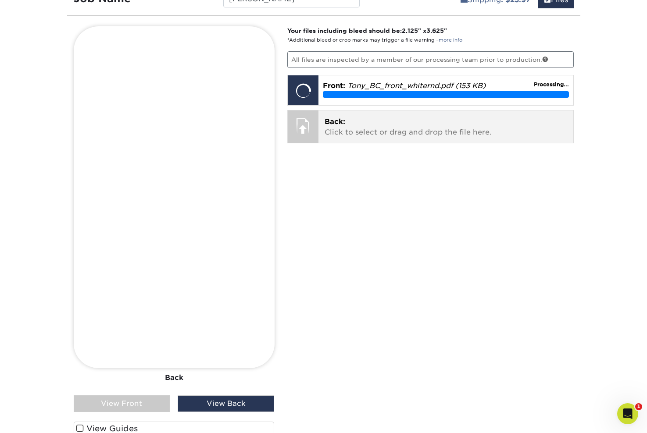
click at [374, 131] on p "Back: Click to select or drag and drop the file here." at bounding box center [445, 127] width 242 height 21
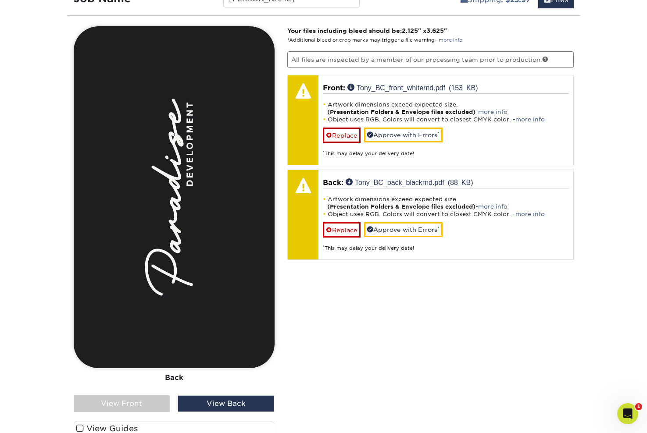
click at [169, 403] on div "View Front" at bounding box center [122, 404] width 96 height 17
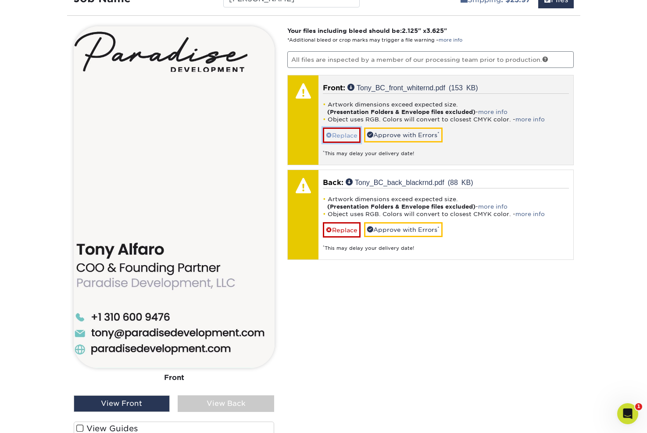
click at [346, 134] on link "Replace" at bounding box center [342, 135] width 38 height 15
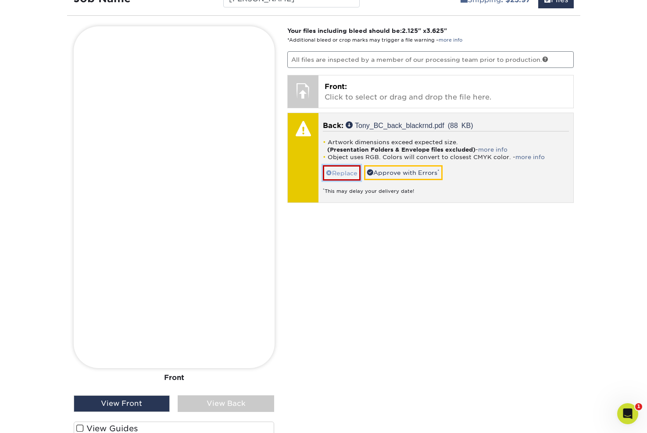
click at [347, 172] on link "Replace" at bounding box center [342, 172] width 38 height 15
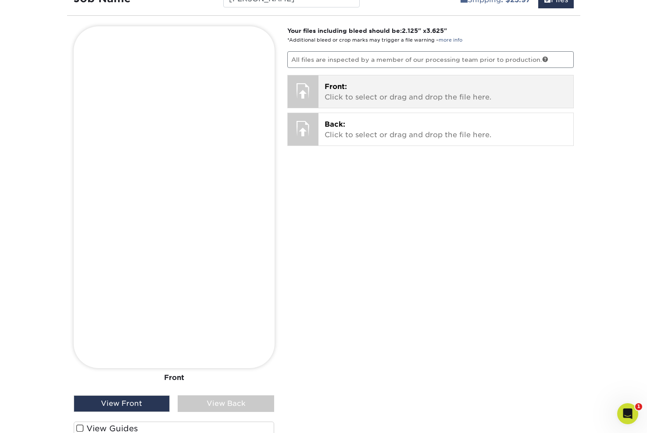
click at [372, 96] on p "Front: Click to select or drag and drop the file here." at bounding box center [445, 92] width 242 height 21
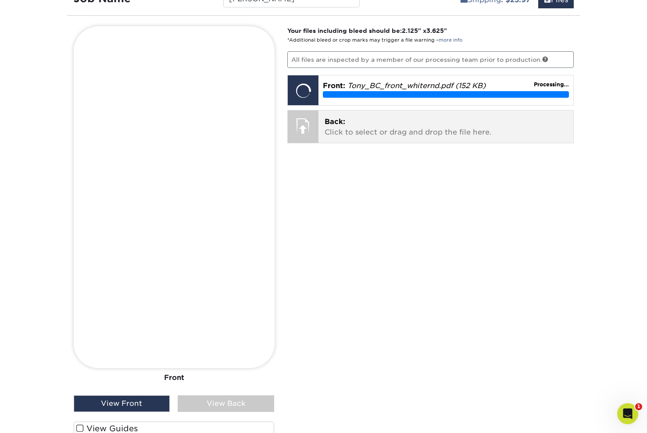
click at [370, 128] on p "Back: Click to select or drag and drop the file here." at bounding box center [445, 127] width 242 height 21
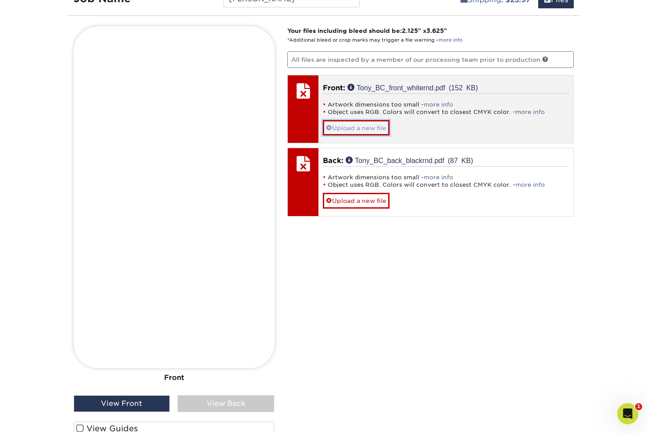
click at [356, 130] on link "Upload a new file" at bounding box center [356, 127] width 67 height 15
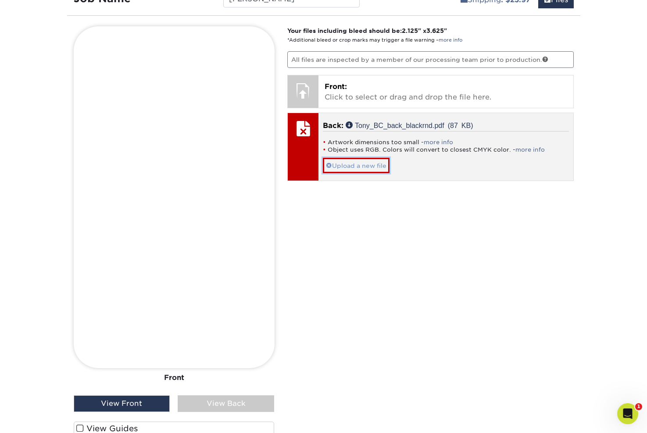
click at [363, 166] on link "Upload a new file" at bounding box center [356, 165] width 67 height 15
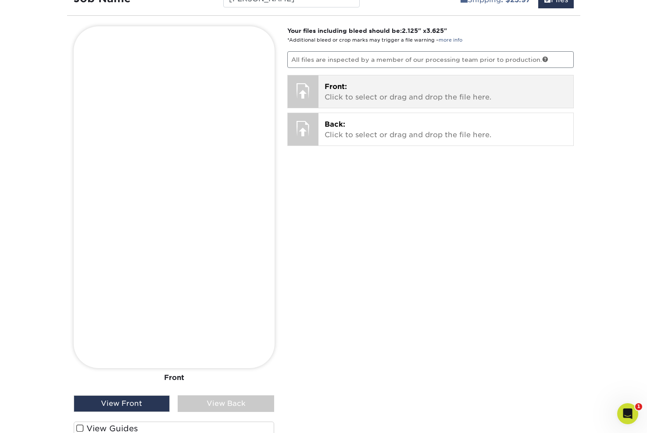
click at [360, 91] on p "Front: Click to select or drag and drop the file here." at bounding box center [445, 92] width 242 height 21
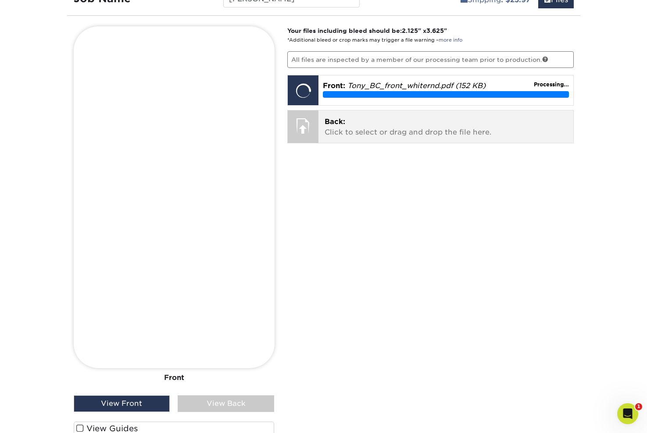
click at [384, 135] on p "Back: Click to select or drag and drop the file here." at bounding box center [445, 127] width 242 height 21
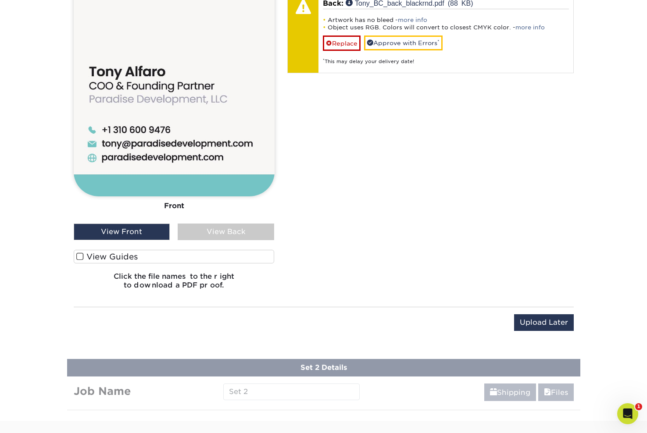
click at [79, 257] on span at bounding box center [79, 257] width 7 height 8
click at [0, 0] on input "View Guides" at bounding box center [0, 0] width 0 height 0
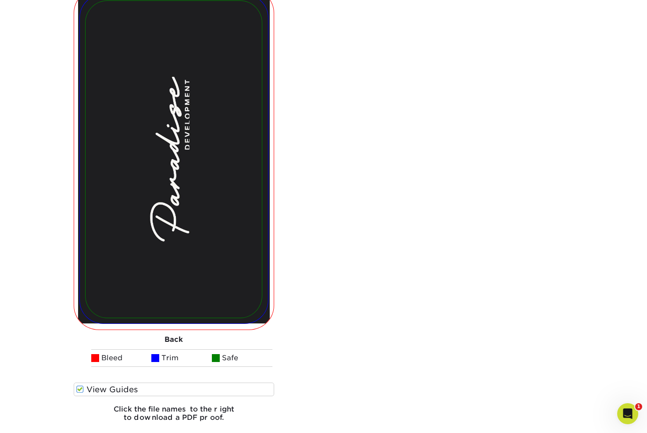
scroll to position [1044, 0]
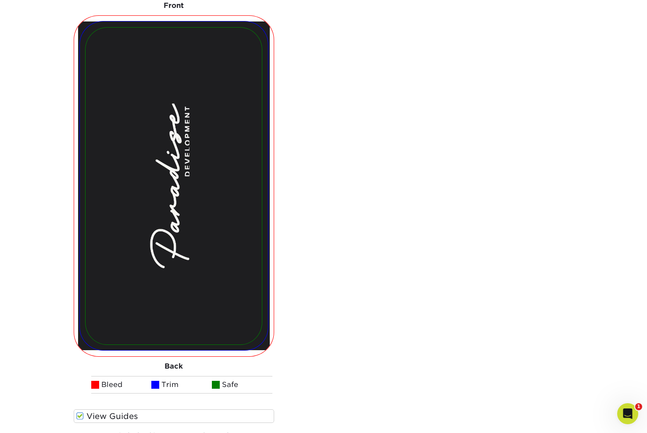
click at [91, 413] on label "View Guides" at bounding box center [174, 417] width 201 height 14
click at [0, 0] on input "View Guides" at bounding box center [0, 0] width 0 height 0
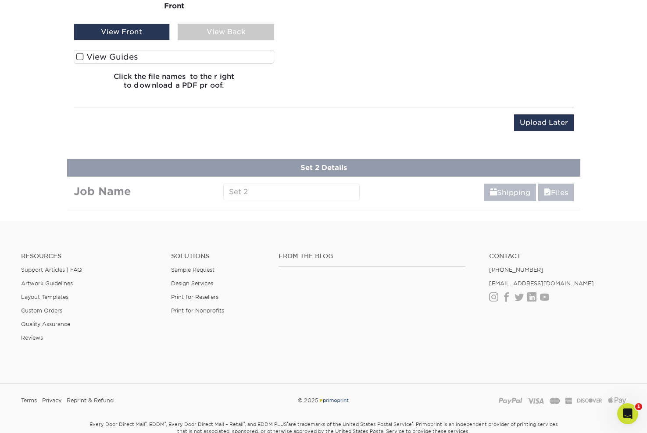
scroll to position [658, 0]
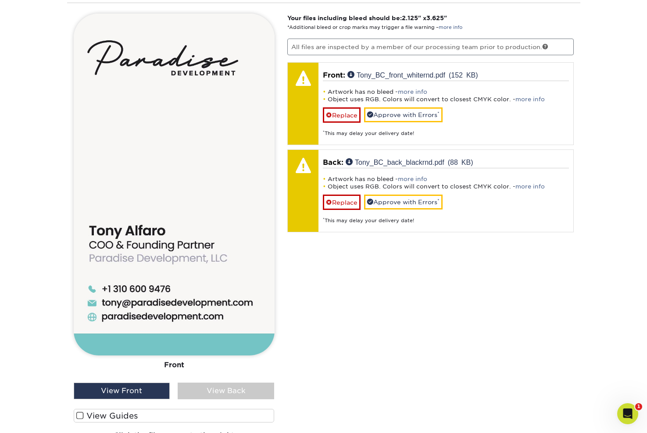
click at [107, 390] on div "View Front" at bounding box center [122, 391] width 96 height 17
click at [207, 395] on div "View Back" at bounding box center [226, 391] width 96 height 17
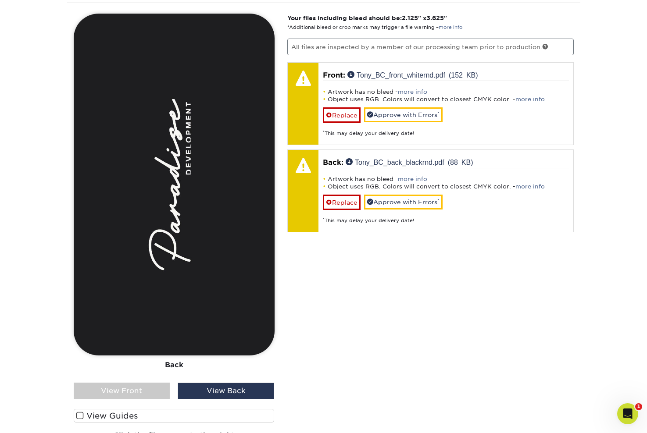
click at [128, 416] on label "View Guides" at bounding box center [174, 416] width 201 height 14
click at [0, 0] on input "View Guides" at bounding box center [0, 0] width 0 height 0
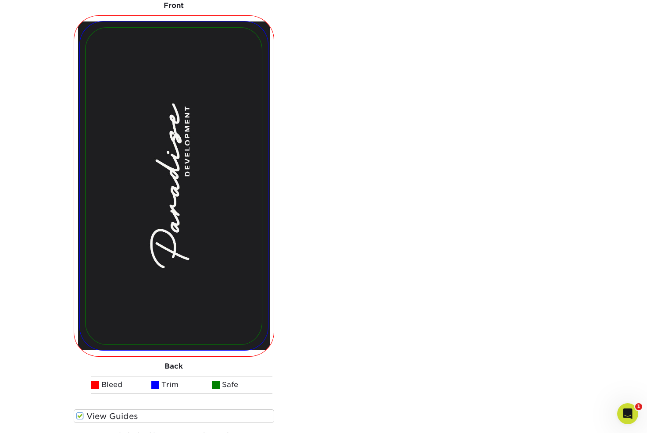
click at [128, 416] on label "View Guides" at bounding box center [174, 417] width 201 height 14
click at [0, 0] on input "View Guides" at bounding box center [0, 0] width 0 height 0
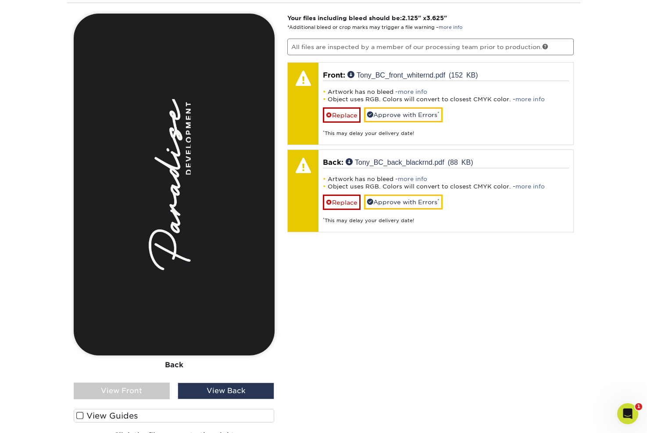
click at [133, 394] on div "View Front" at bounding box center [122, 391] width 96 height 17
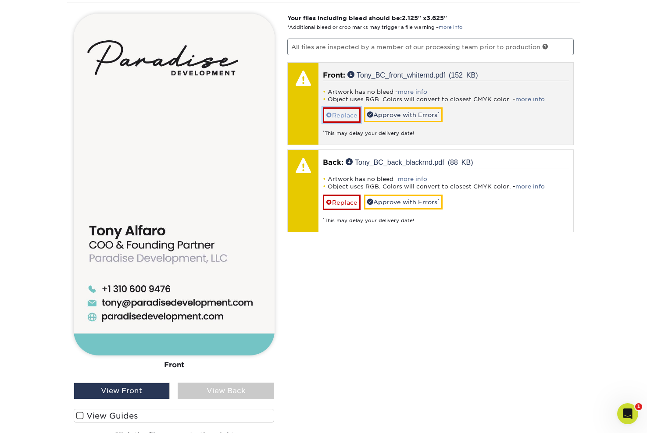
click at [345, 116] on link "Replace" at bounding box center [342, 114] width 38 height 15
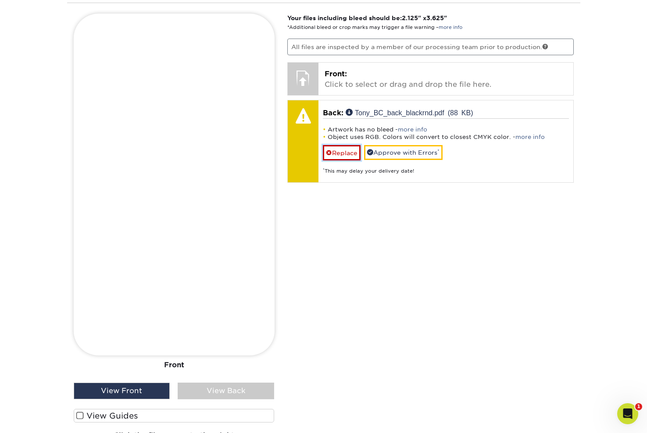
drag, startPoint x: 341, startPoint y: 155, endPoint x: 358, endPoint y: 144, distance: 20.9
click at [341, 155] on link "Replace" at bounding box center [342, 152] width 38 height 15
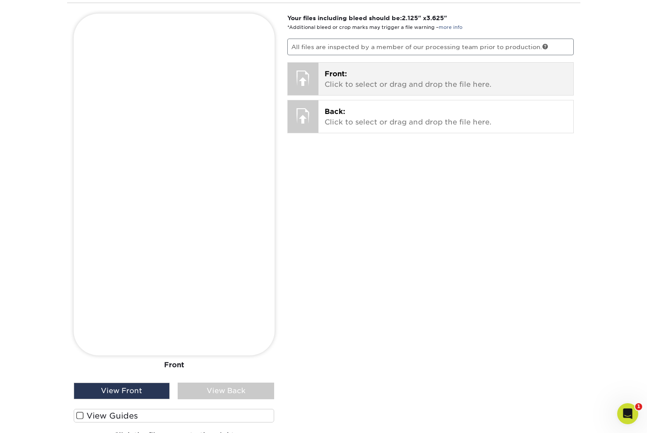
click at [403, 83] on p "Front: Click to select or drag and drop the file here." at bounding box center [445, 79] width 242 height 21
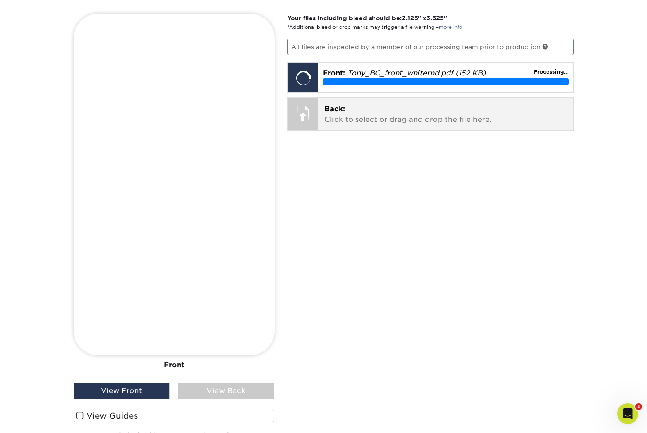
click at [335, 111] on span "Back:" at bounding box center [334, 109] width 21 height 8
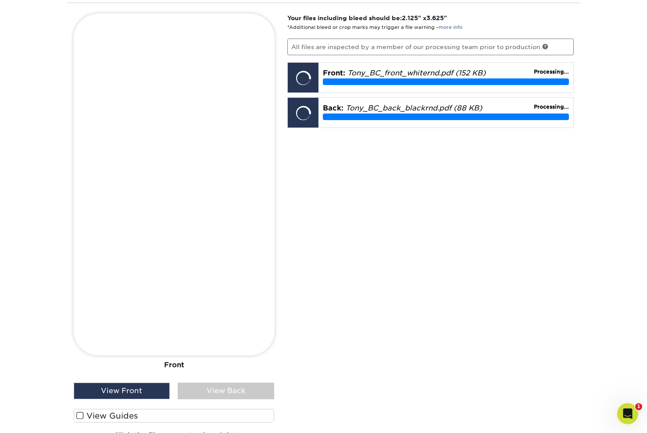
click at [150, 388] on div "View Front" at bounding box center [122, 391] width 96 height 17
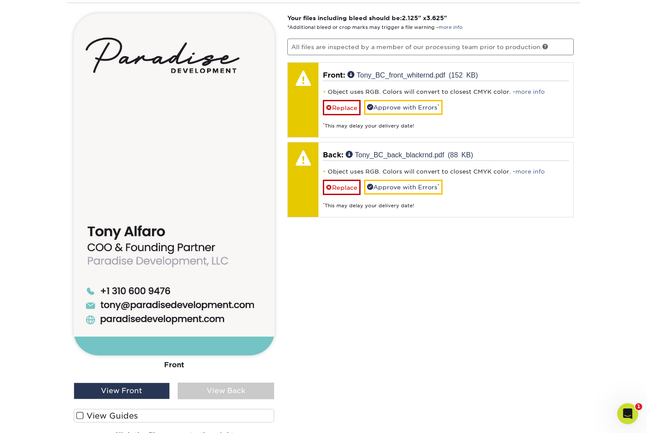
click at [199, 394] on div "View Back" at bounding box center [226, 391] width 96 height 17
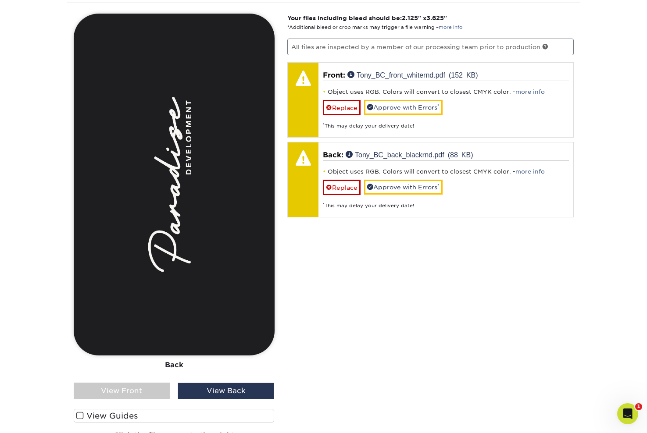
click at [138, 395] on div "View Front" at bounding box center [122, 391] width 96 height 17
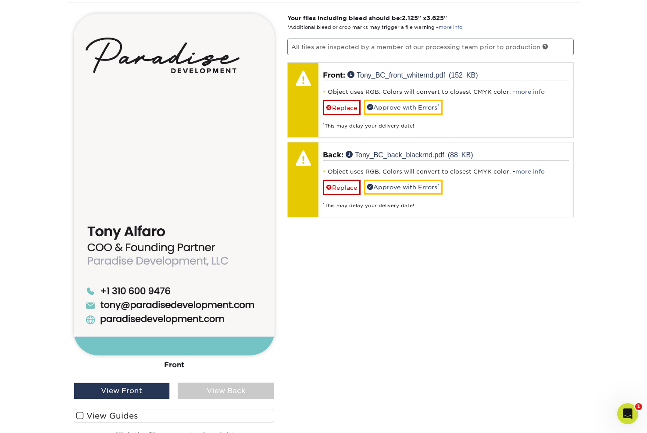
click at [83, 415] on span at bounding box center [79, 416] width 7 height 8
click at [0, 0] on input "View Guides" at bounding box center [0, 0] width 0 height 0
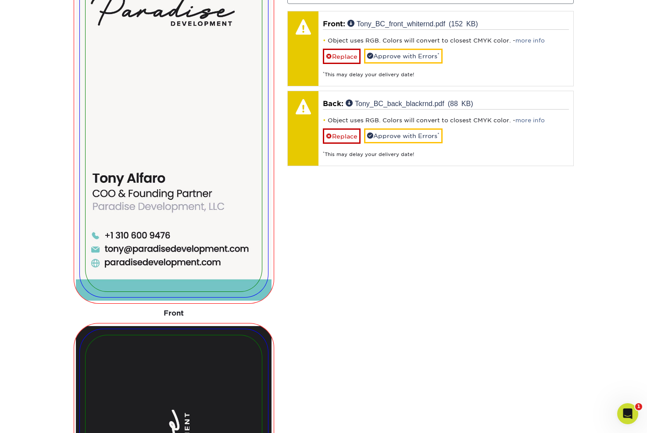
scroll to position [591, 0]
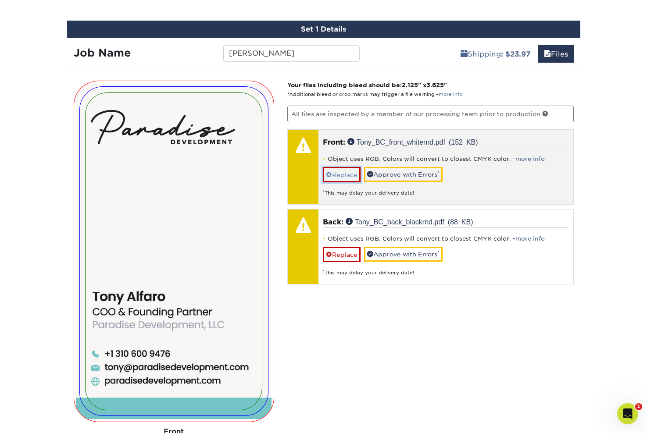
click at [343, 174] on link "Replace" at bounding box center [342, 174] width 38 height 15
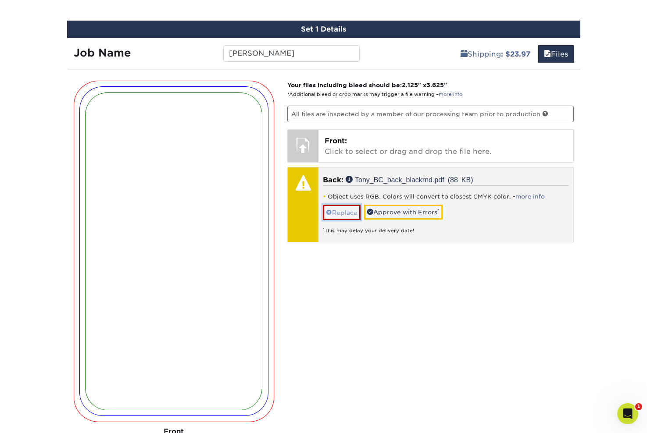
click at [336, 211] on link "Replace" at bounding box center [342, 212] width 38 height 15
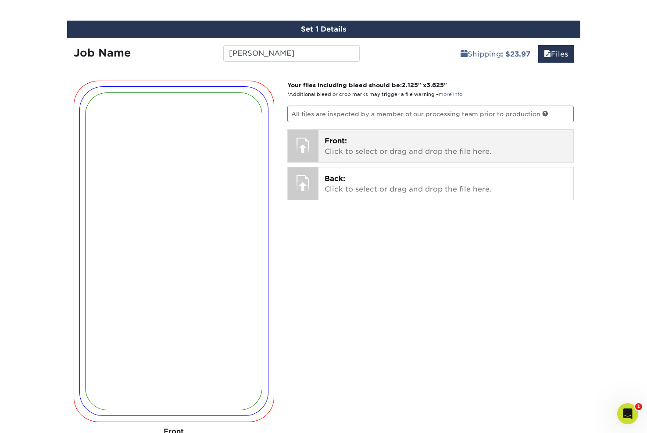
click at [358, 153] on p "Front: Click to select or drag and drop the file here." at bounding box center [445, 146] width 242 height 21
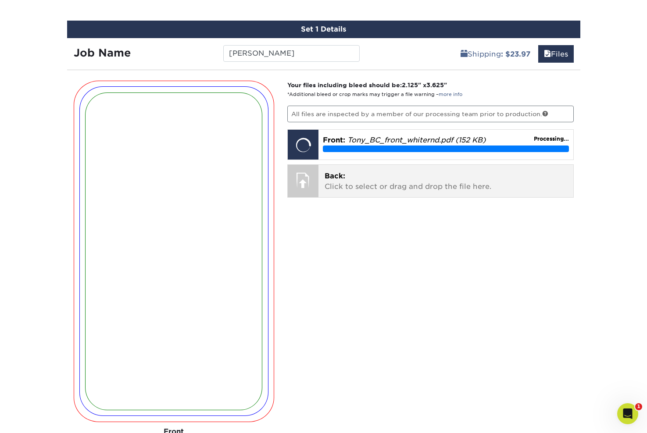
click at [371, 177] on p "Back: Click to select or drag and drop the file here." at bounding box center [445, 181] width 242 height 21
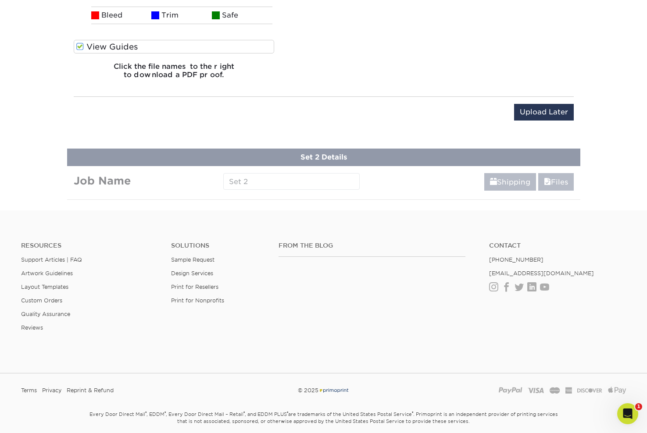
scroll to position [1390, 0]
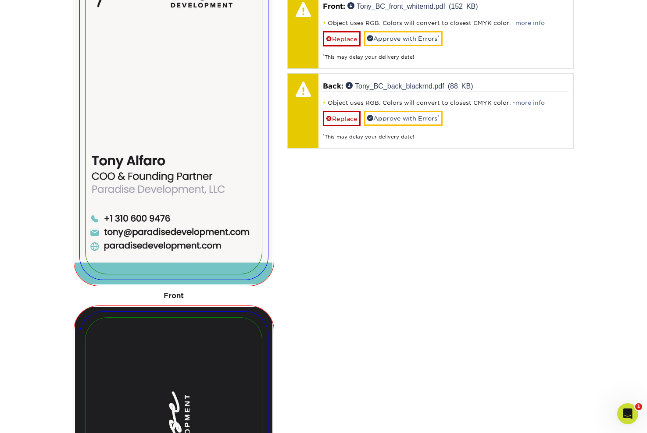
scroll to position [652, 0]
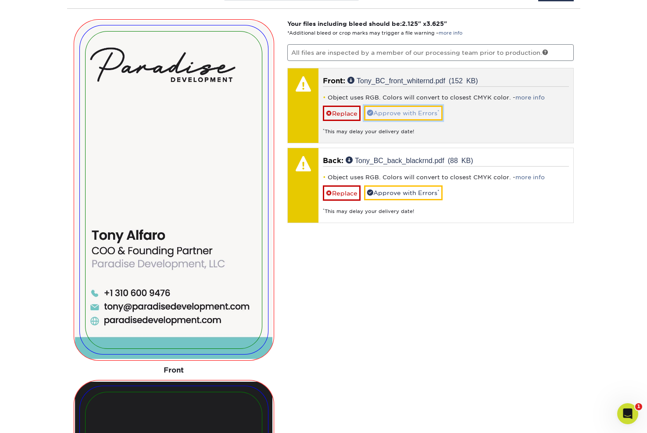
click at [399, 107] on link "Approve with Errors *" at bounding box center [403, 113] width 78 height 15
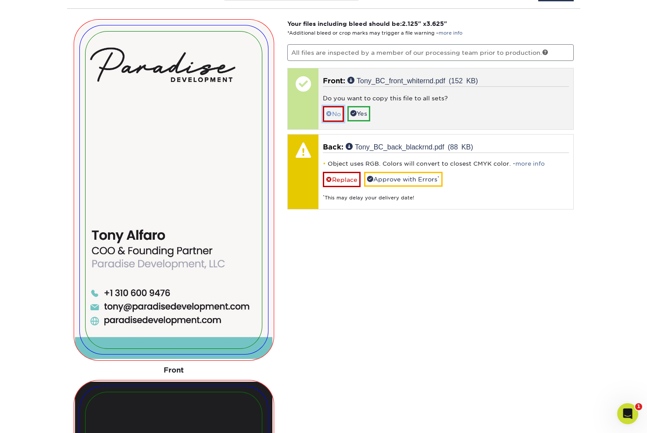
click at [335, 116] on link "No" at bounding box center [333, 113] width 21 height 15
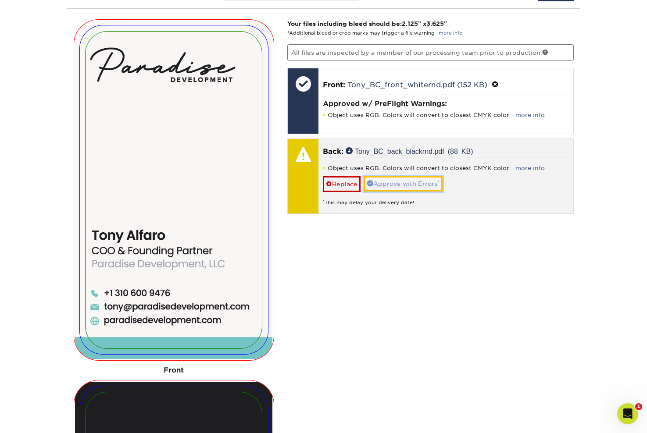
click at [398, 185] on link "Approve with Errors *" at bounding box center [403, 183] width 78 height 15
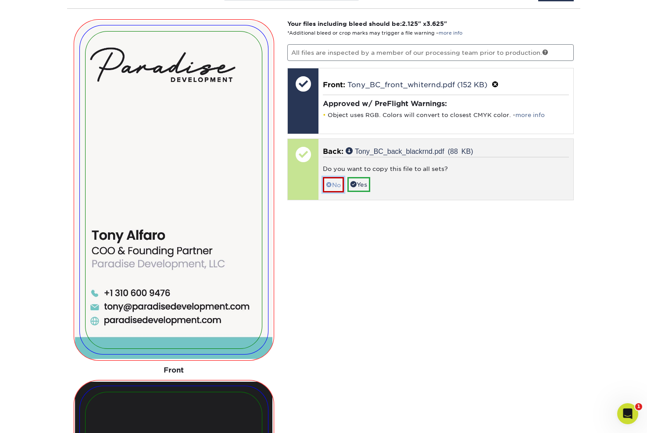
click at [342, 187] on link "No" at bounding box center [333, 184] width 21 height 15
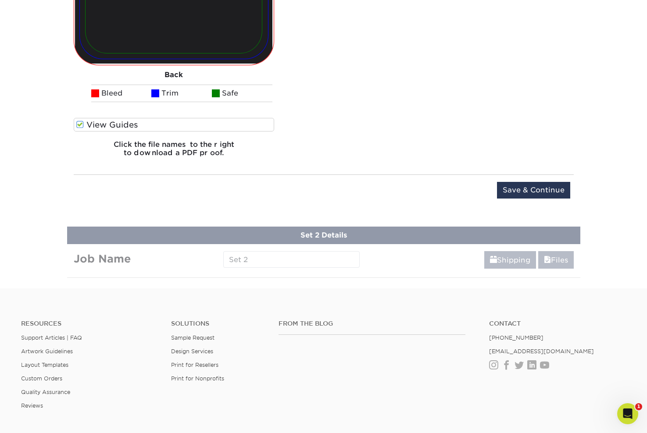
scroll to position [1420, 0]
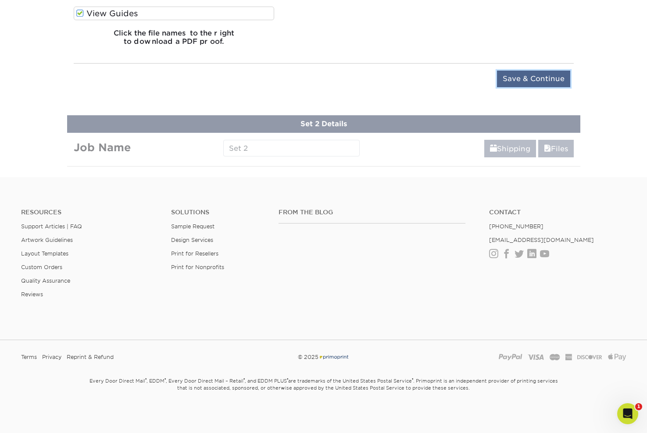
click at [528, 75] on input "Save & Continue" at bounding box center [533, 79] width 73 height 17
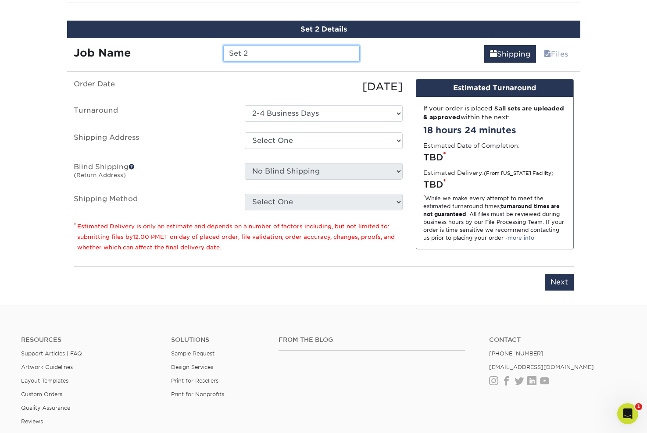
scroll to position [658, 0]
drag, startPoint x: 284, startPoint y: 55, endPoint x: 168, endPoint y: 53, distance: 115.4
click at [168, 53] on div "Job Name Set 2" at bounding box center [216, 53] width 299 height 17
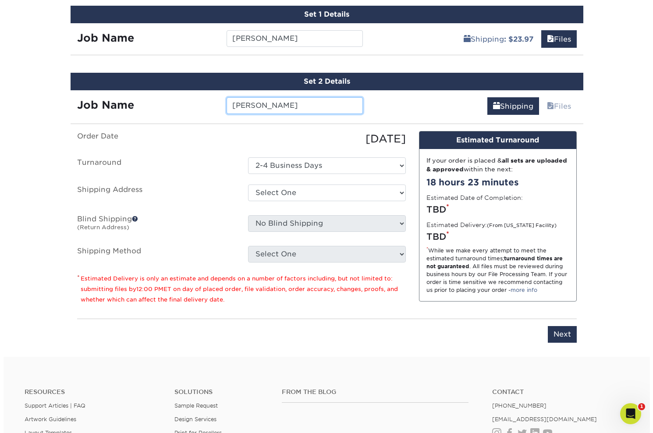
scroll to position [664, 0]
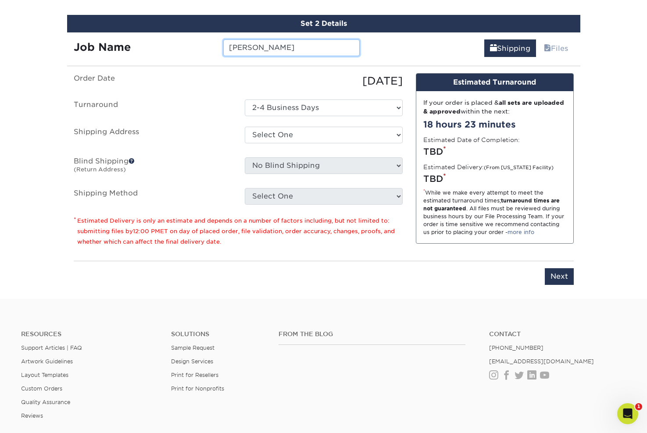
type input "[PERSON_NAME]"
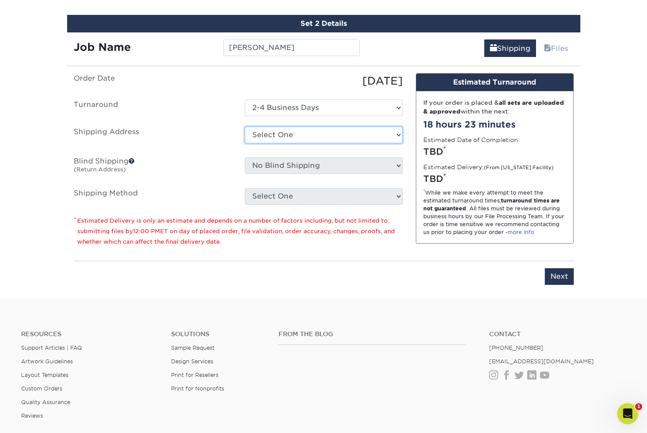
click at [308, 131] on select "Select One + Add New Address" at bounding box center [324, 135] width 158 height 17
select select "newaddress"
click at [245, 127] on select "Select One + Add New Address" at bounding box center [324, 135] width 158 height 17
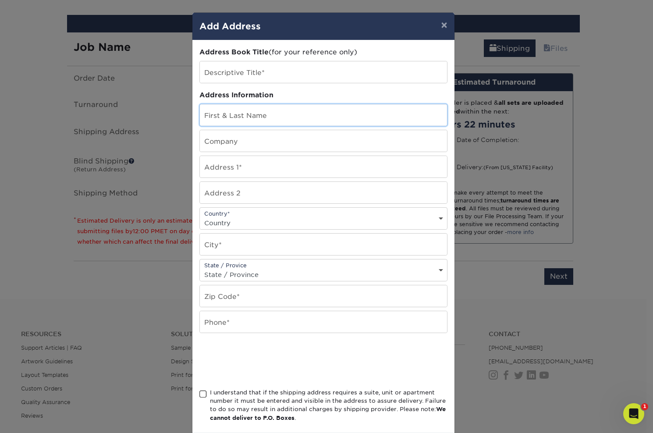
click at [267, 117] on input "text" at bounding box center [323, 114] width 247 height 21
type input "[PERSON_NAME]"
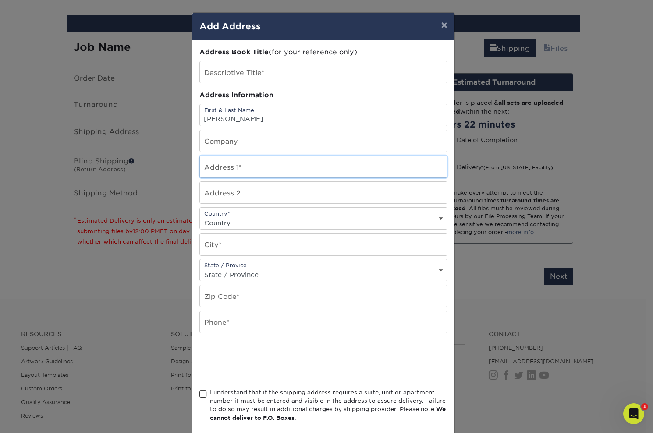
click at [253, 171] on input "text" at bounding box center [323, 166] width 247 height 21
type input "[STREET_ADDRESS]"
click at [264, 220] on select "Country United States Canada ----------------------------- Afghanistan Albania …" at bounding box center [323, 223] width 247 height 13
select select "US"
click at [200, 217] on select "Country United States Canada ----------------------------- Afghanistan Albania …" at bounding box center [323, 223] width 247 height 13
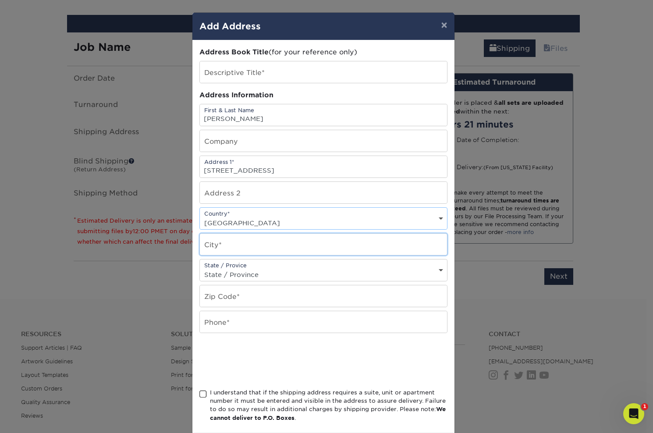
click at [244, 239] on input "text" at bounding box center [323, 244] width 247 height 21
type input "Manhattan Beach"
select select "CA"
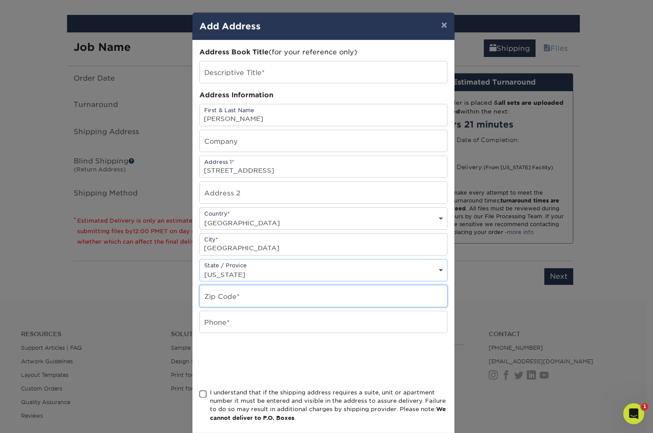
click at [234, 294] on input "text" at bounding box center [323, 295] width 247 height 21
type input "90266"
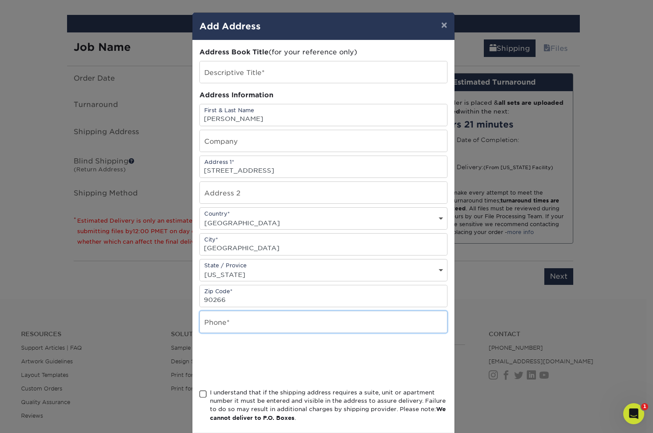
click at [234, 322] on input "text" at bounding box center [323, 321] width 247 height 21
type input "5623920350"
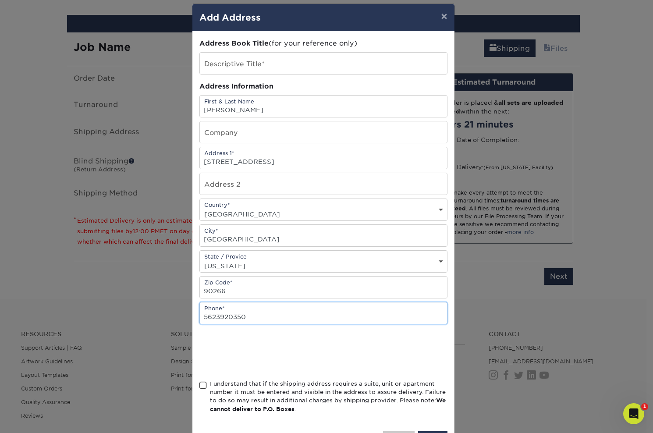
scroll to position [43, 0]
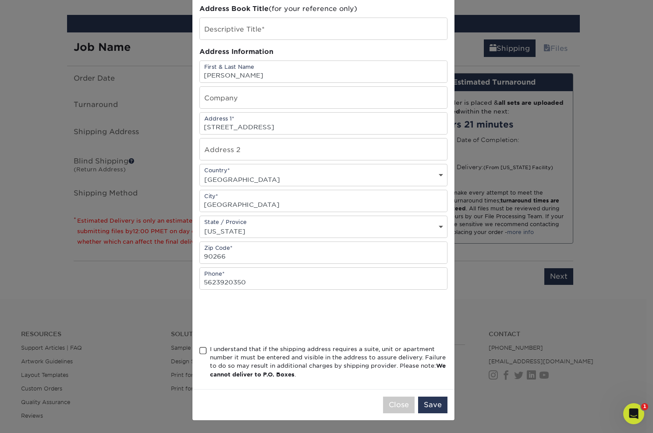
click at [203, 348] on span at bounding box center [203, 351] width 7 height 8
click at [0, 0] on input "I understand that if the shipping address requires a suite, unit or apartment n…" at bounding box center [0, 0] width 0 height 0
click at [425, 406] on button "Save" at bounding box center [432, 405] width 29 height 17
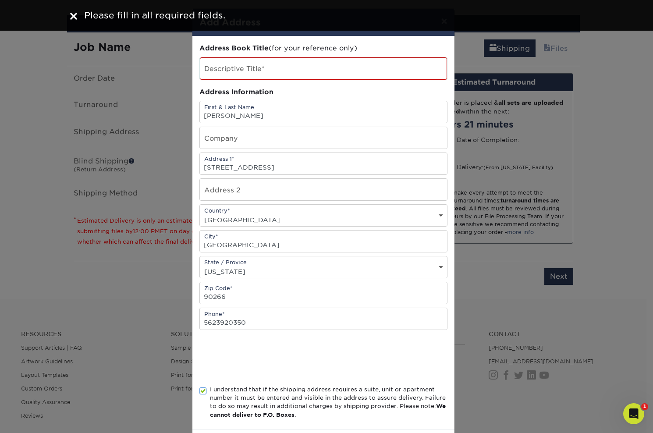
scroll to position [0, 0]
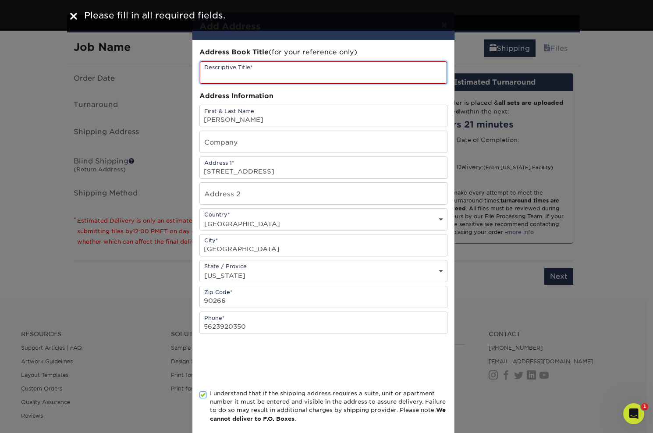
click at [270, 70] on input "text" at bounding box center [323, 72] width 247 height 22
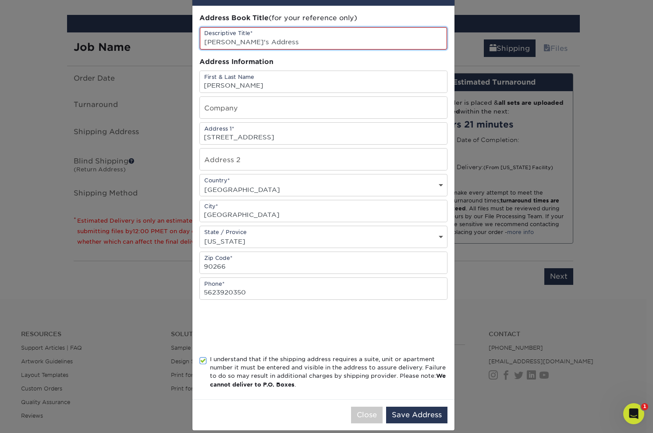
scroll to position [44, 0]
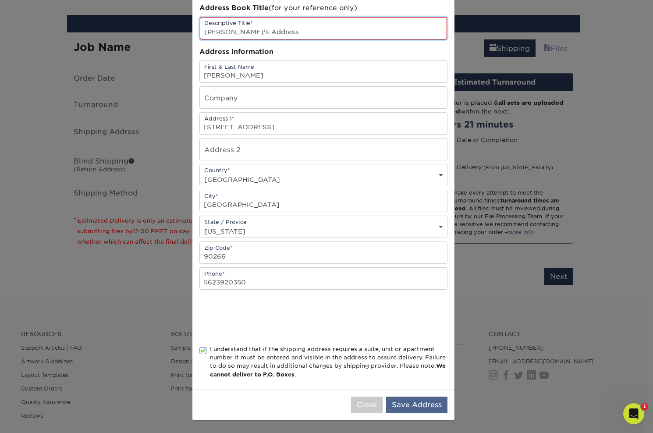
type input "[PERSON_NAME]'s Address"
click at [420, 404] on button "Save Address" at bounding box center [416, 405] width 61 height 17
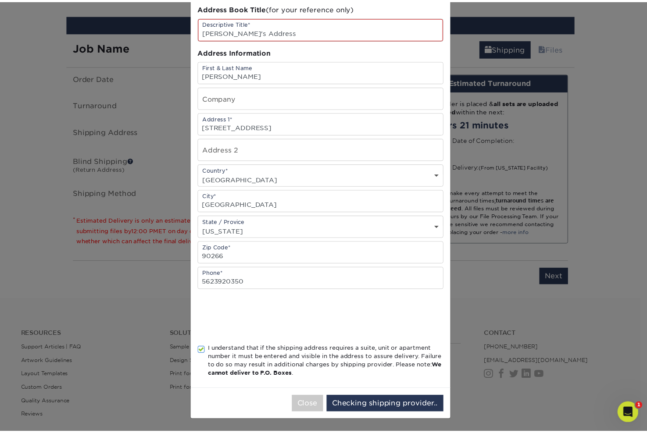
scroll to position [0, 0]
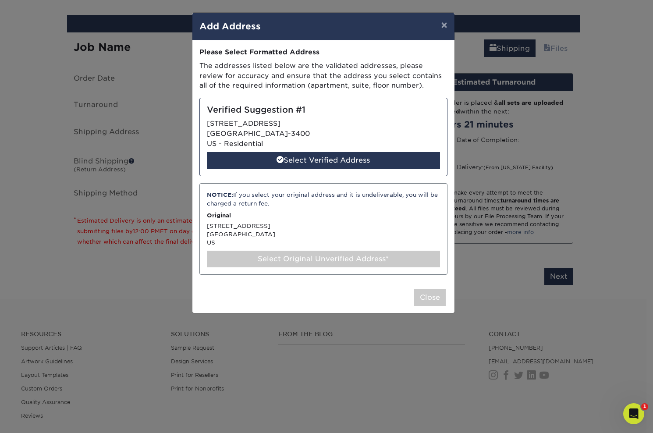
click at [324, 257] on div "Select Original Unverified Address*" at bounding box center [323, 259] width 233 height 17
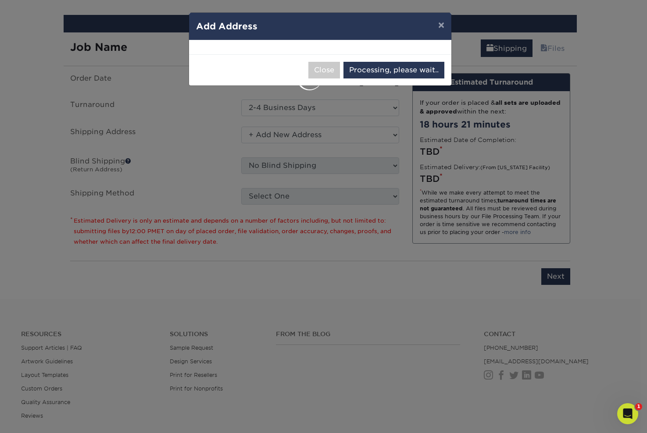
select select "286412"
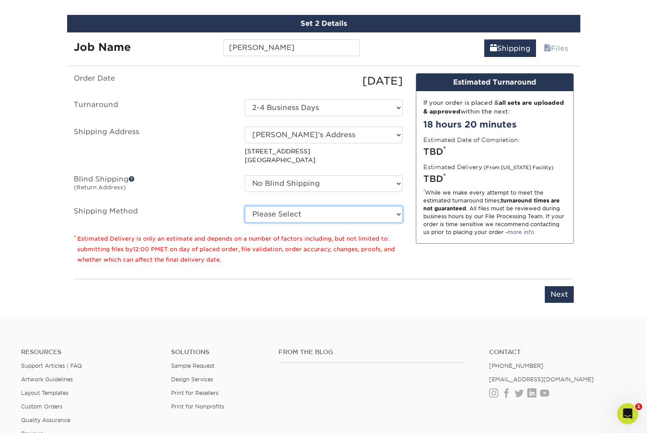
click at [305, 219] on select "Please Select Ground Shipping (+$8.96) 3 Day Shipping Service (+$20.04) 2 Day A…" at bounding box center [324, 214] width 158 height 17
select select "01"
click at [245, 206] on select "Please Select Ground Shipping (+$8.96) 3 Day Shipping Service (+$20.04) 2 Day A…" at bounding box center [324, 214] width 158 height 17
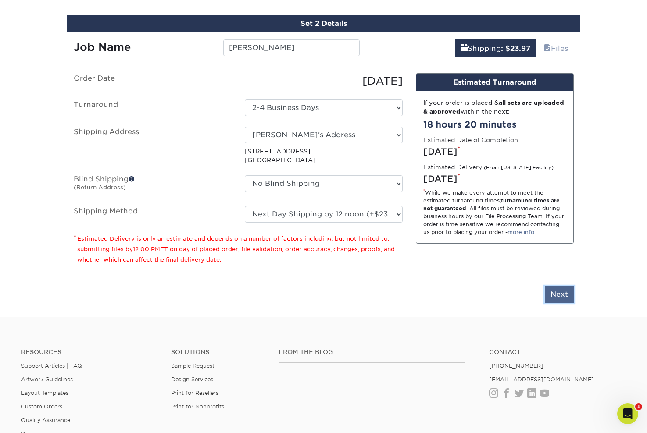
click at [567, 290] on input "Next" at bounding box center [559, 294] width 29 height 17
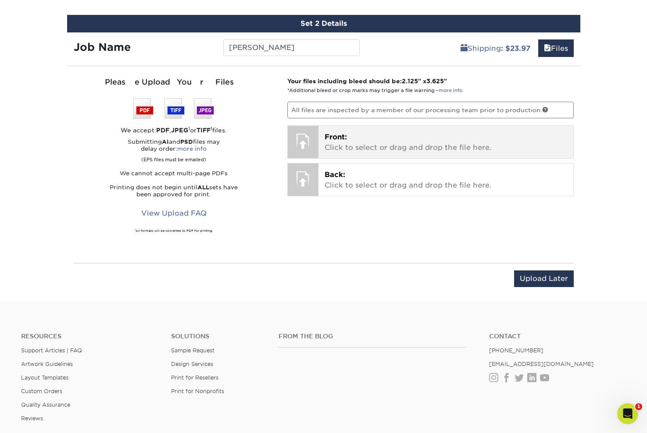
click at [356, 144] on p "Front: Click to select or drag and drop the file here." at bounding box center [445, 142] width 242 height 21
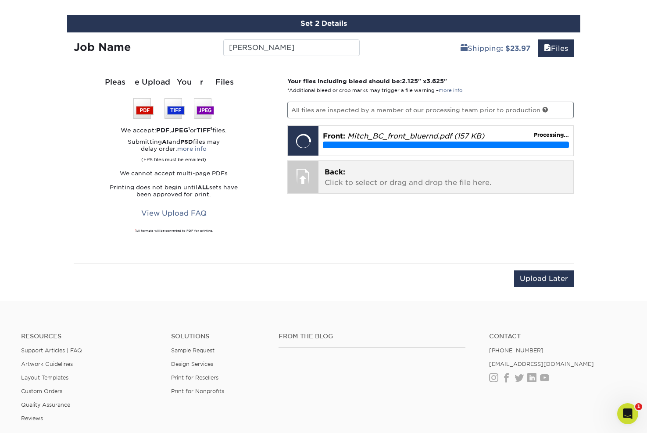
click at [349, 177] on p "Back: Click to select or drag and drop the file here." at bounding box center [445, 177] width 242 height 21
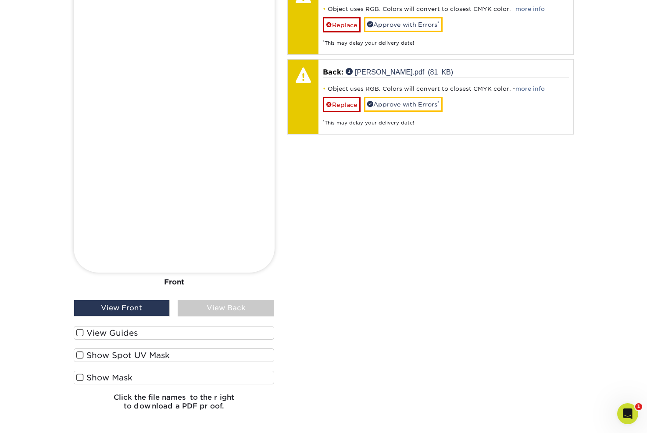
scroll to position [824, 0]
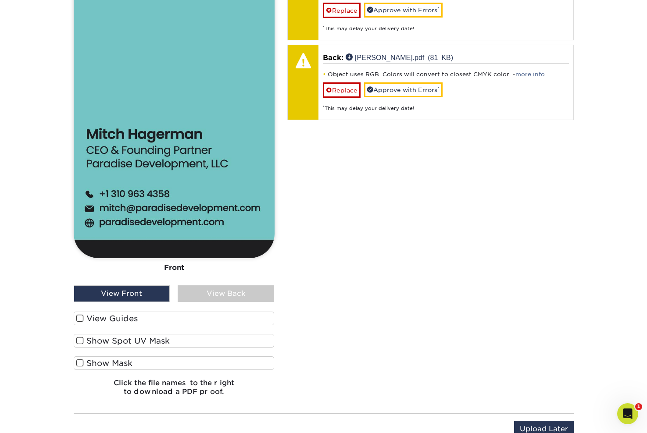
click at [119, 322] on label "View Guides" at bounding box center [174, 319] width 201 height 14
click at [0, 0] on input "View Guides" at bounding box center [0, 0] width 0 height 0
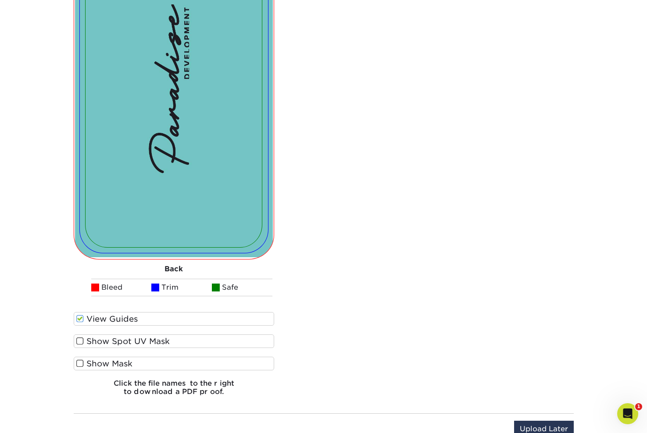
click at [118, 323] on label "View Guides" at bounding box center [174, 319] width 201 height 14
click at [0, 0] on input "View Guides" at bounding box center [0, 0] width 0 height 0
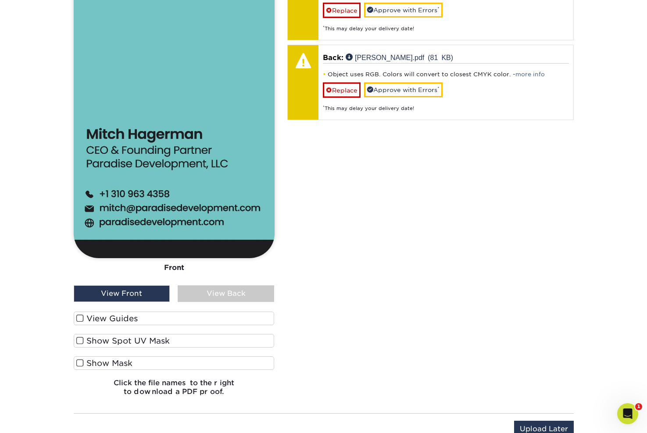
click at [121, 339] on label "Show Spot UV Mask" at bounding box center [174, 341] width 201 height 14
click at [0, 0] on input "Show Spot UV Mask" at bounding box center [0, 0] width 0 height 0
click at [121, 339] on label "Show Spot UV Mask" at bounding box center [174, 341] width 201 height 14
click at [0, 0] on input "Show Spot UV Mask" at bounding box center [0, 0] width 0 height 0
click at [139, 317] on label "View Guides" at bounding box center [174, 319] width 201 height 14
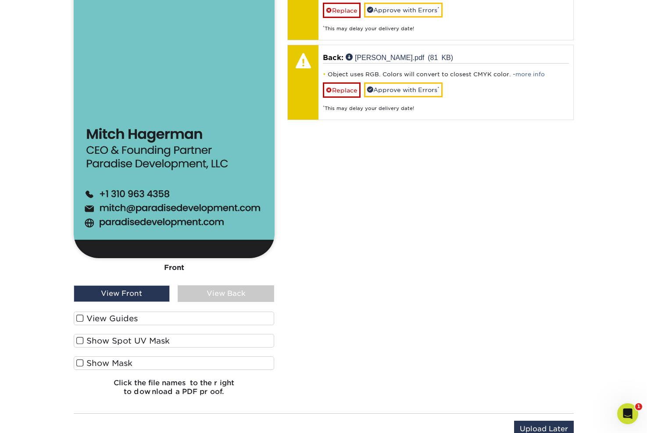
click at [0, 0] on input "View Guides" at bounding box center [0, 0] width 0 height 0
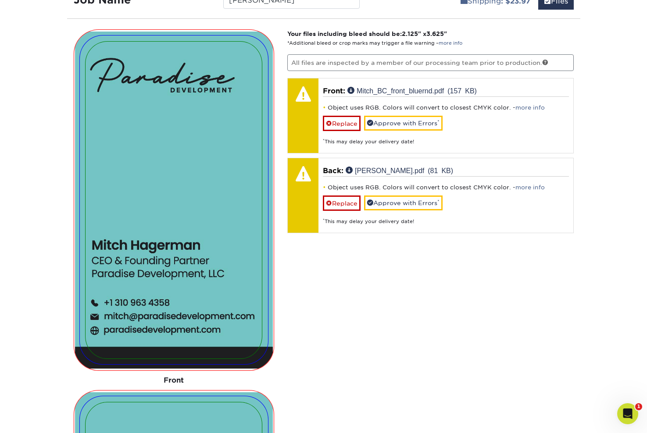
scroll to position [697, 0]
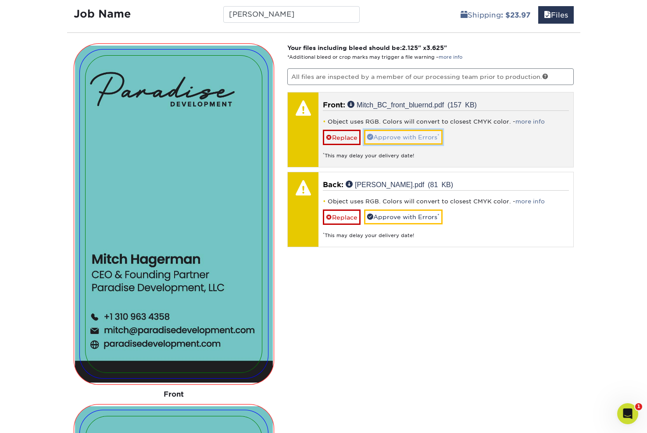
click at [400, 136] on link "Approve with Errors *" at bounding box center [403, 137] width 78 height 15
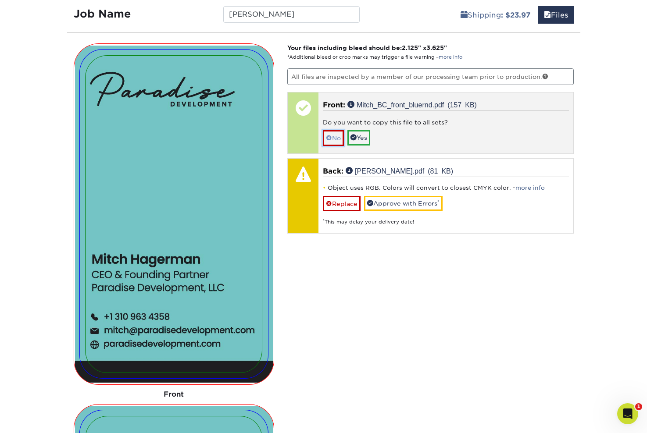
click at [335, 139] on link "No" at bounding box center [333, 137] width 21 height 15
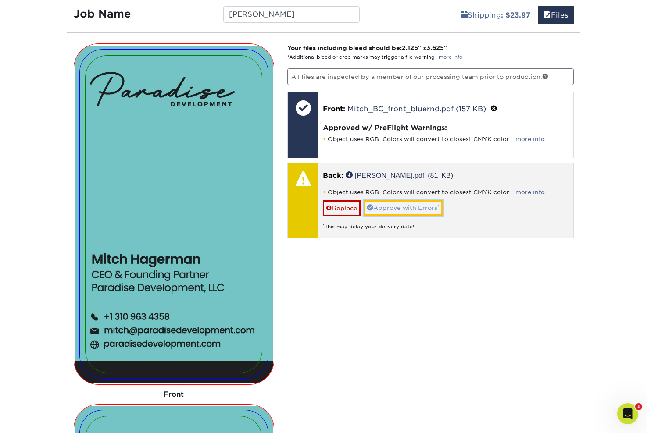
click at [401, 211] on link "Approve with Errors *" at bounding box center [403, 207] width 78 height 15
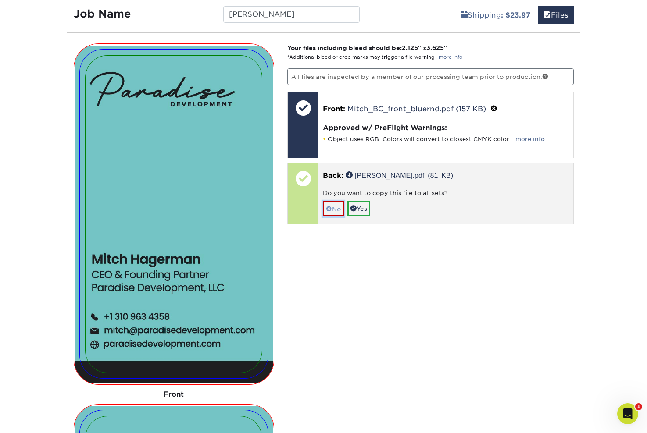
click at [338, 209] on link "No" at bounding box center [333, 208] width 21 height 15
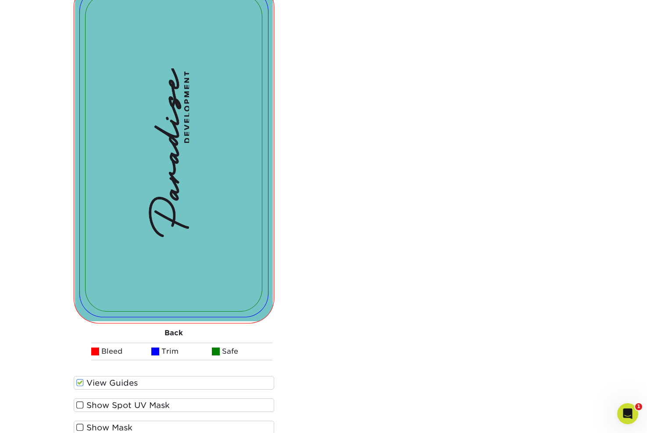
scroll to position [1284, 0]
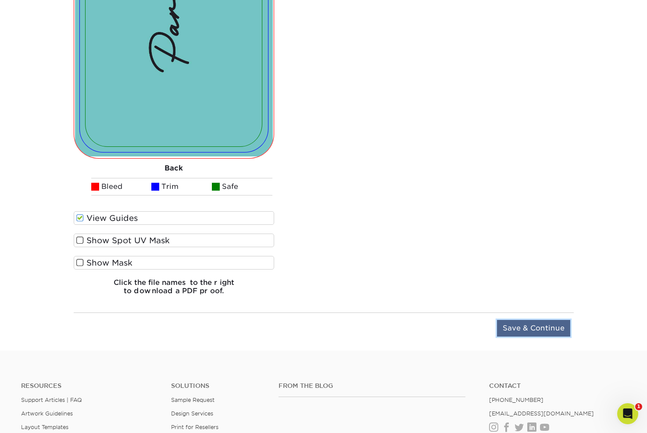
click at [516, 332] on input "Save & Continue" at bounding box center [533, 328] width 73 height 17
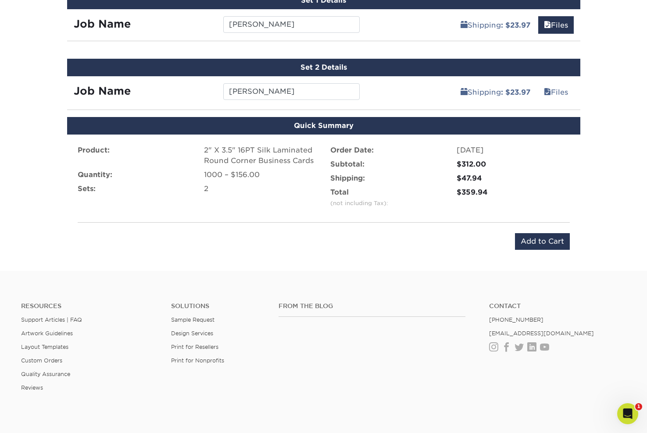
scroll to position [631, 0]
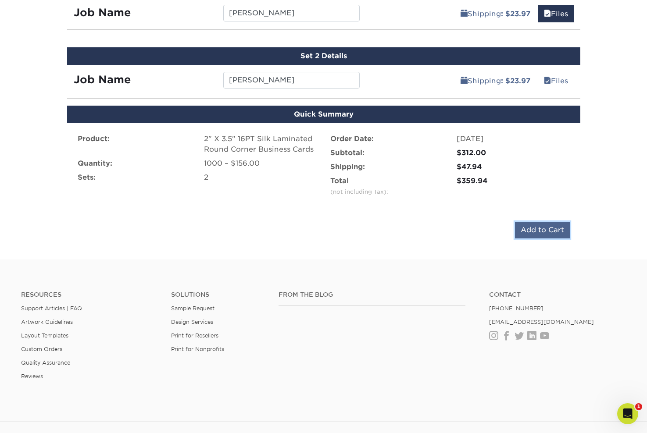
click at [540, 228] on input "Add to Cart" at bounding box center [542, 230] width 55 height 17
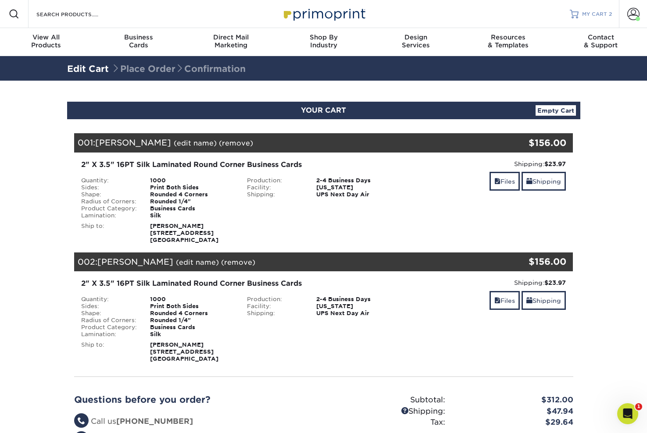
click at [585, 16] on span "MY CART" at bounding box center [594, 14] width 25 height 7
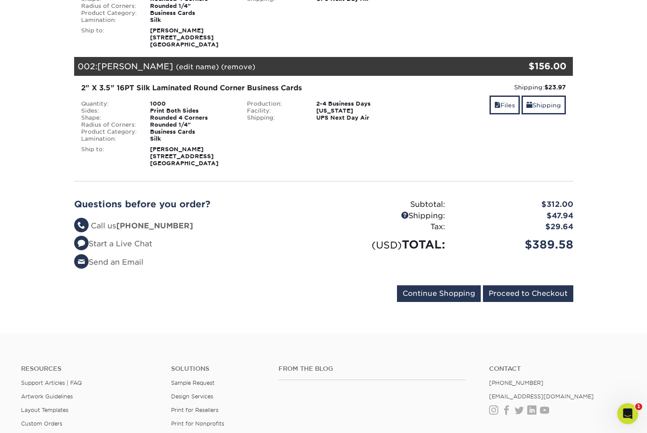
scroll to position [194, 0]
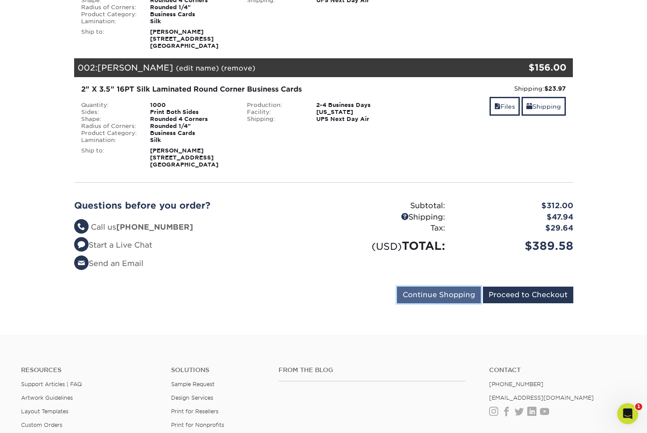
click at [438, 302] on input "Continue Shopping" at bounding box center [439, 295] width 84 height 17
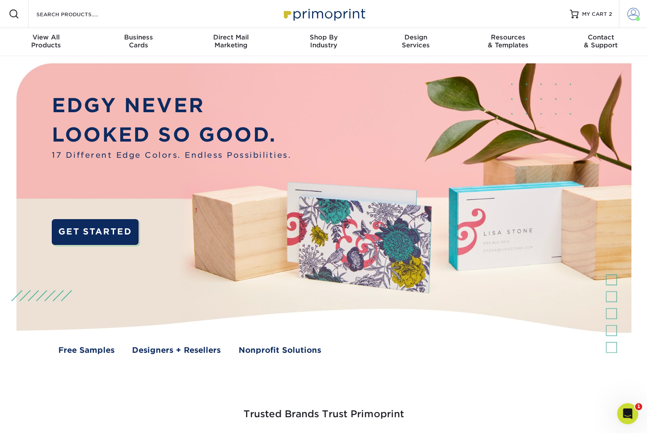
click at [632, 8] on span at bounding box center [633, 14] width 12 height 12
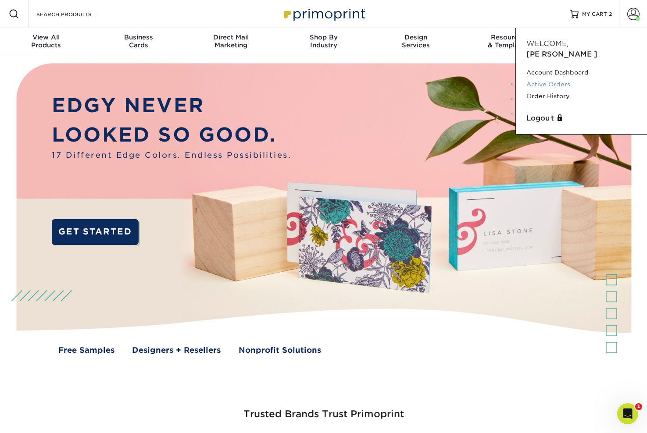
click at [563, 78] on link "Active Orders" at bounding box center [581, 84] width 110 height 12
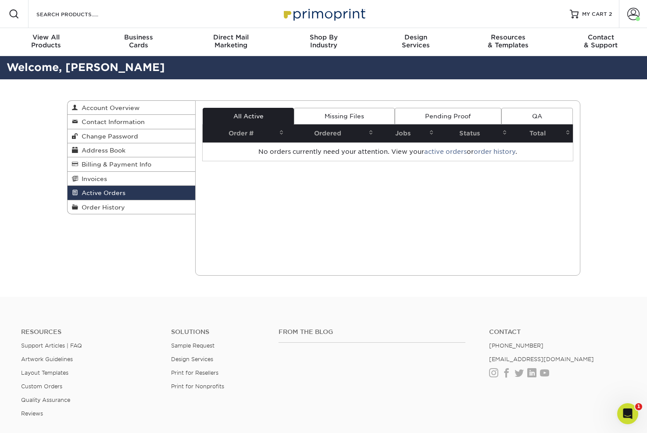
click at [358, 117] on link "Missing Files" at bounding box center [344, 116] width 100 height 17
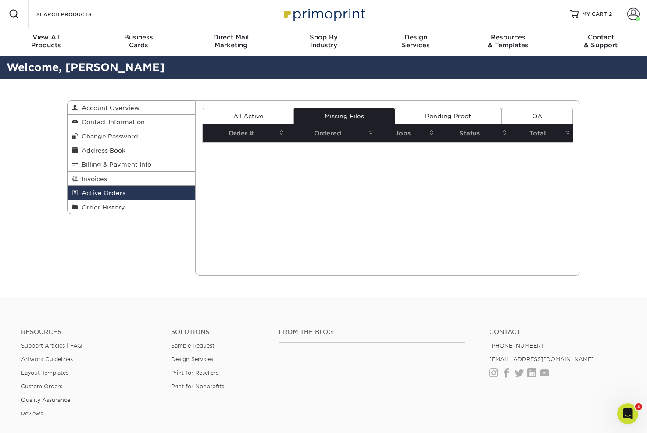
click at [431, 108] on link "Pending Proof" at bounding box center [448, 116] width 107 height 17
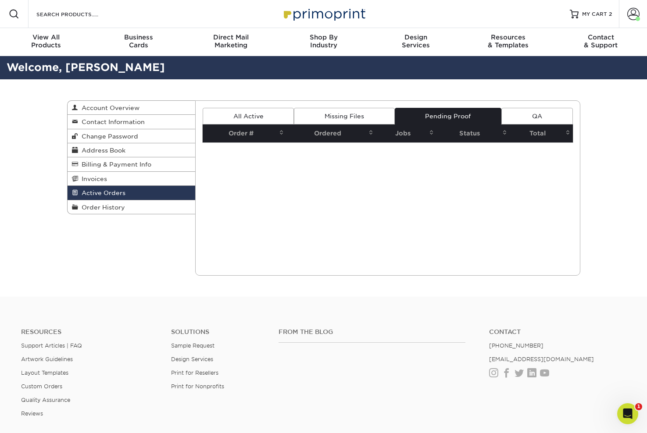
click at [521, 121] on link "QA" at bounding box center [536, 116] width 71 height 17
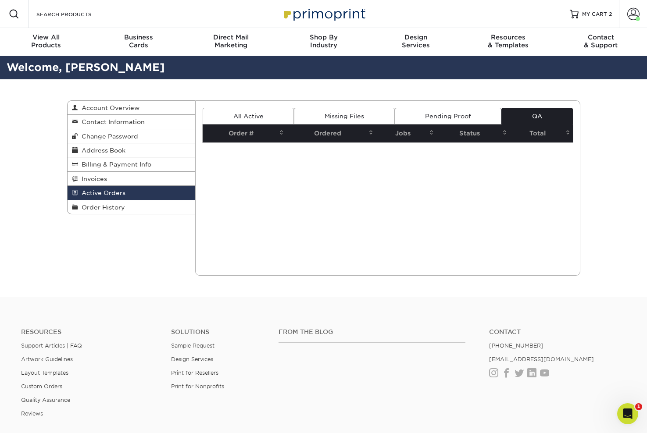
drag, startPoint x: 259, startPoint y: 118, endPoint x: 239, endPoint y: 116, distance: 19.9
click at [259, 118] on link "All Active" at bounding box center [248, 116] width 91 height 17
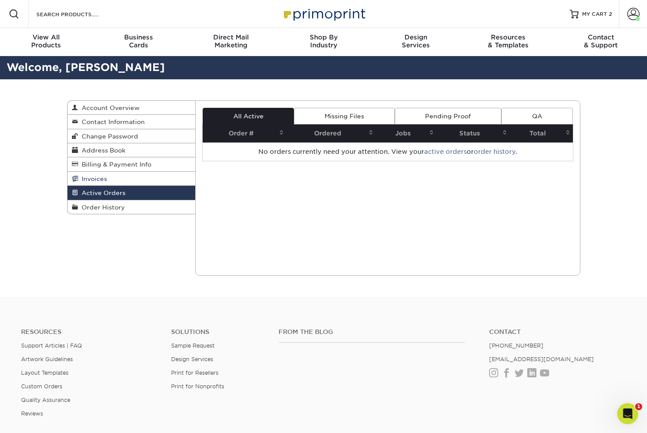
click at [121, 183] on link "Invoices" at bounding box center [132, 179] width 128 height 14
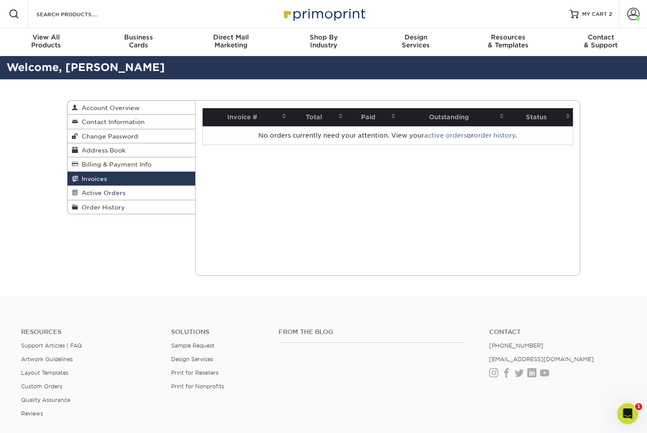
click at [133, 192] on link "Active Orders" at bounding box center [132, 193] width 128 height 14
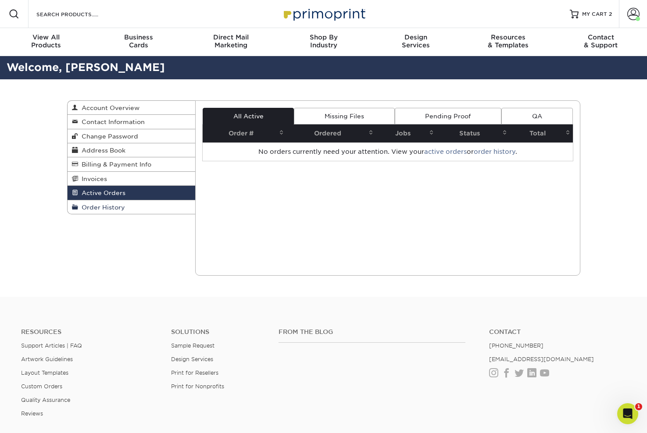
click at [126, 210] on link "Order History" at bounding box center [132, 207] width 128 height 14
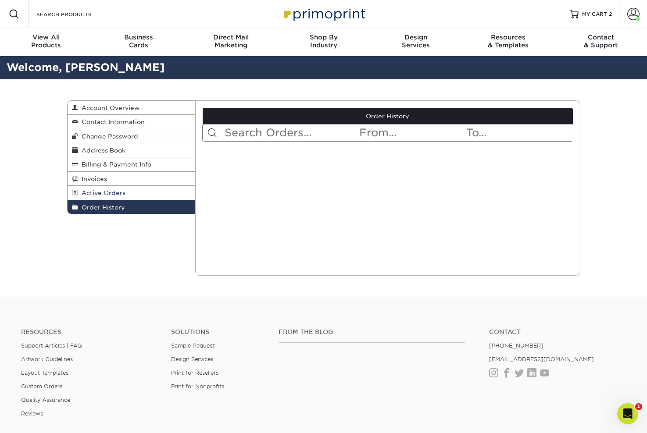
click at [141, 190] on link "Active Orders" at bounding box center [132, 193] width 128 height 14
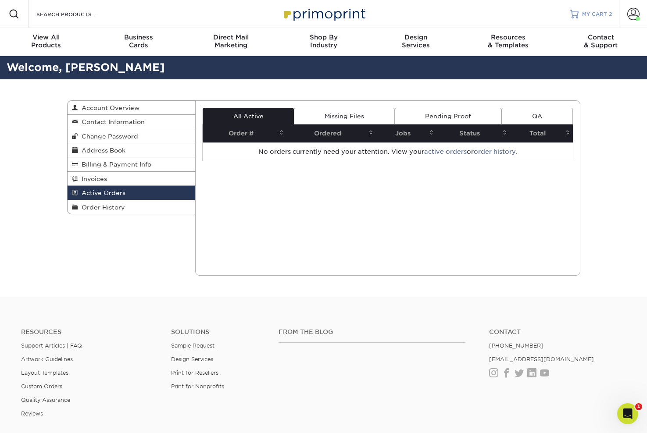
click at [603, 14] on span "MY CART" at bounding box center [594, 14] width 25 height 7
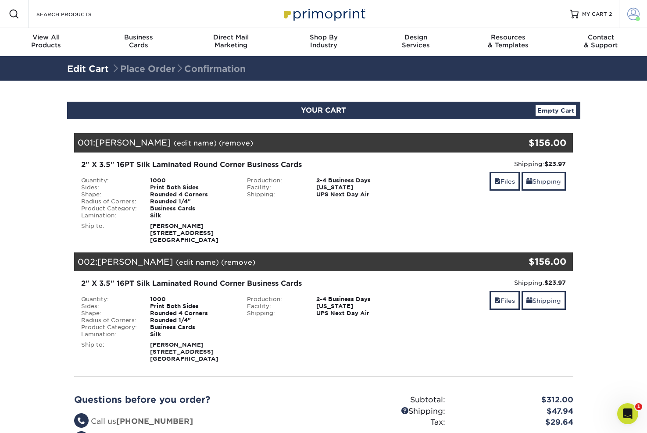
click at [628, 10] on span at bounding box center [633, 14] width 12 height 12
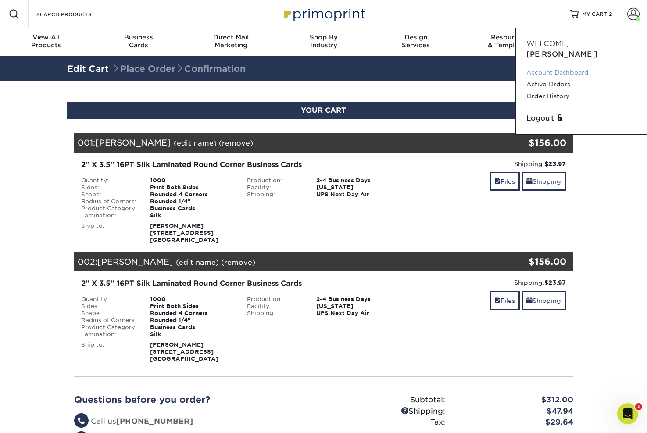
click at [586, 67] on link "Account Dashboard" at bounding box center [581, 73] width 110 height 12
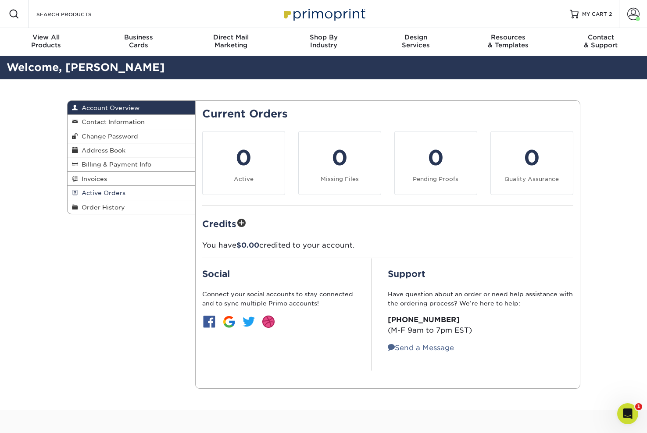
click at [152, 193] on link "Active Orders" at bounding box center [132, 193] width 128 height 14
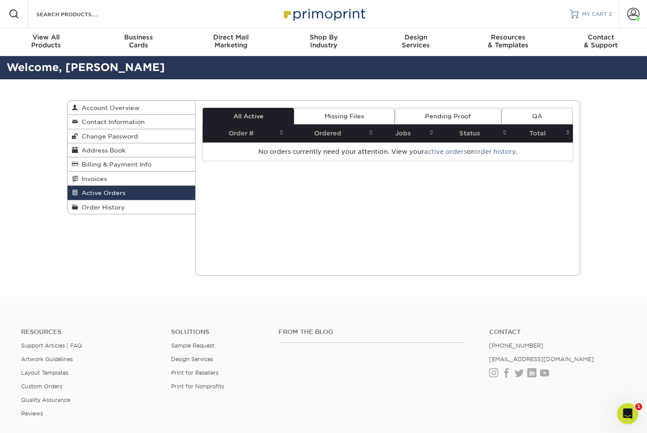
click at [607, 14] on div "MY CART 2" at bounding box center [597, 14] width 30 height 7
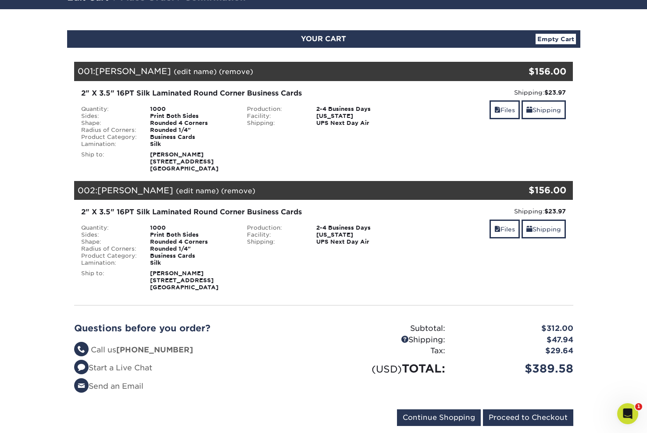
scroll to position [72, 0]
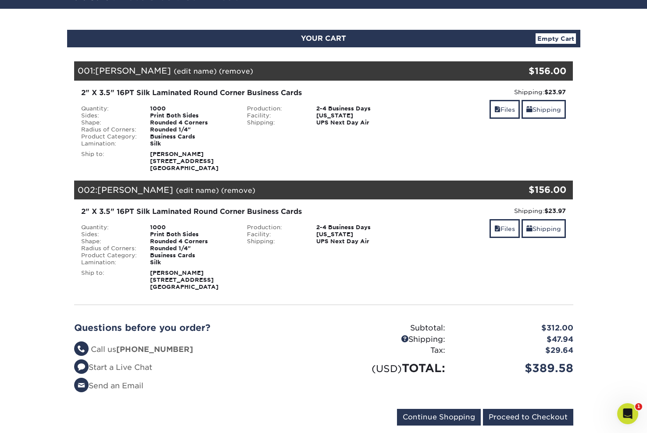
click at [341, 163] on div "Blind Ship:" at bounding box center [323, 159] width 166 height 25
